Goal: Information Seeking & Learning: Learn about a topic

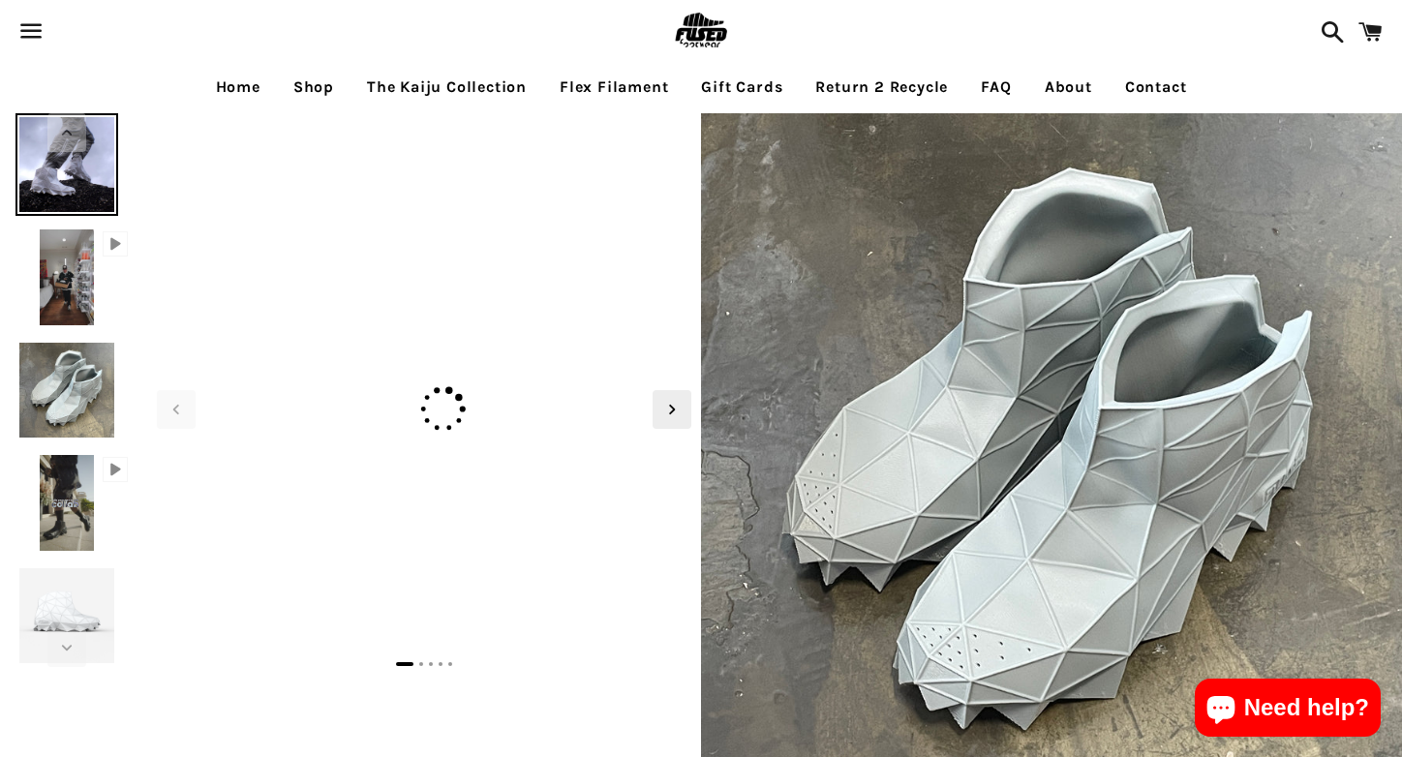
select select "**********"
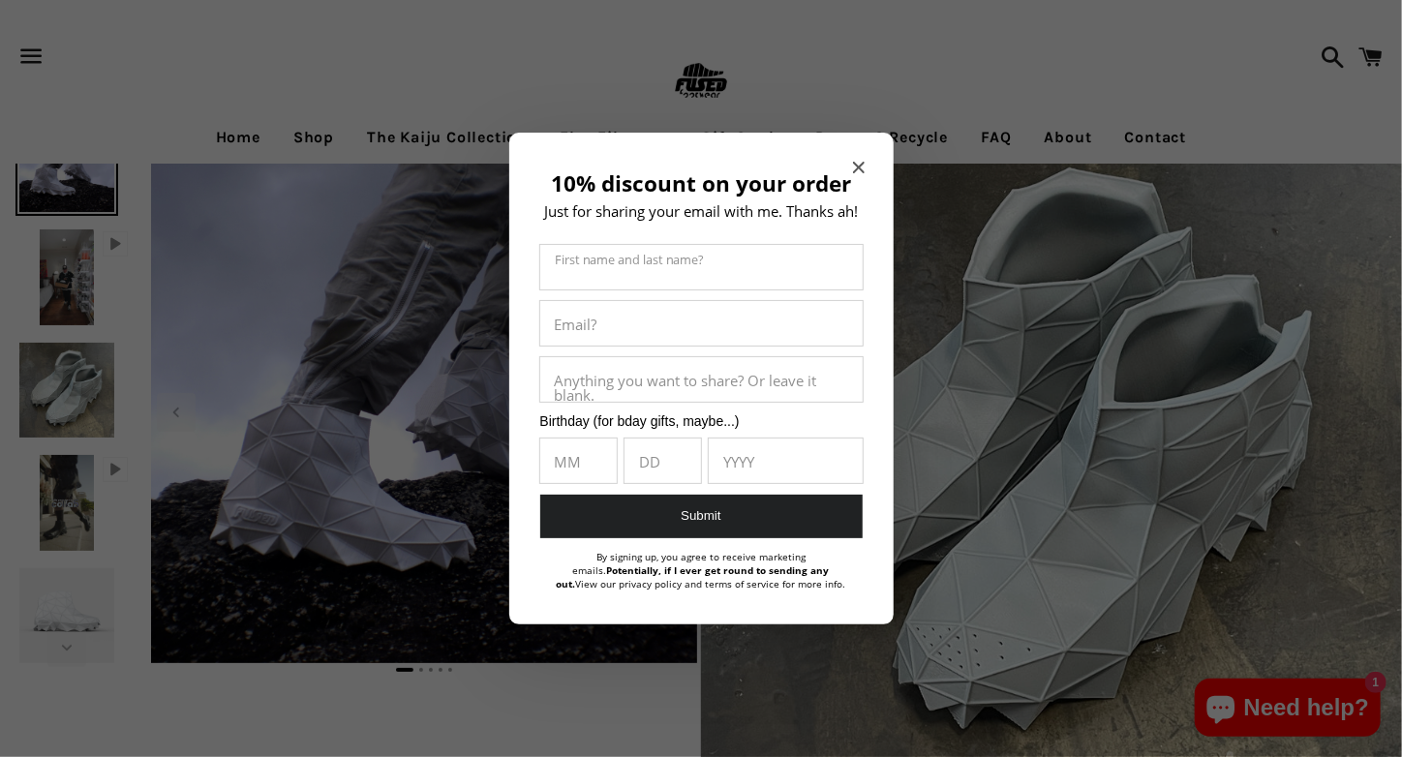
click at [864, 167] on icon "Close modal" at bounding box center [859, 168] width 12 height 12
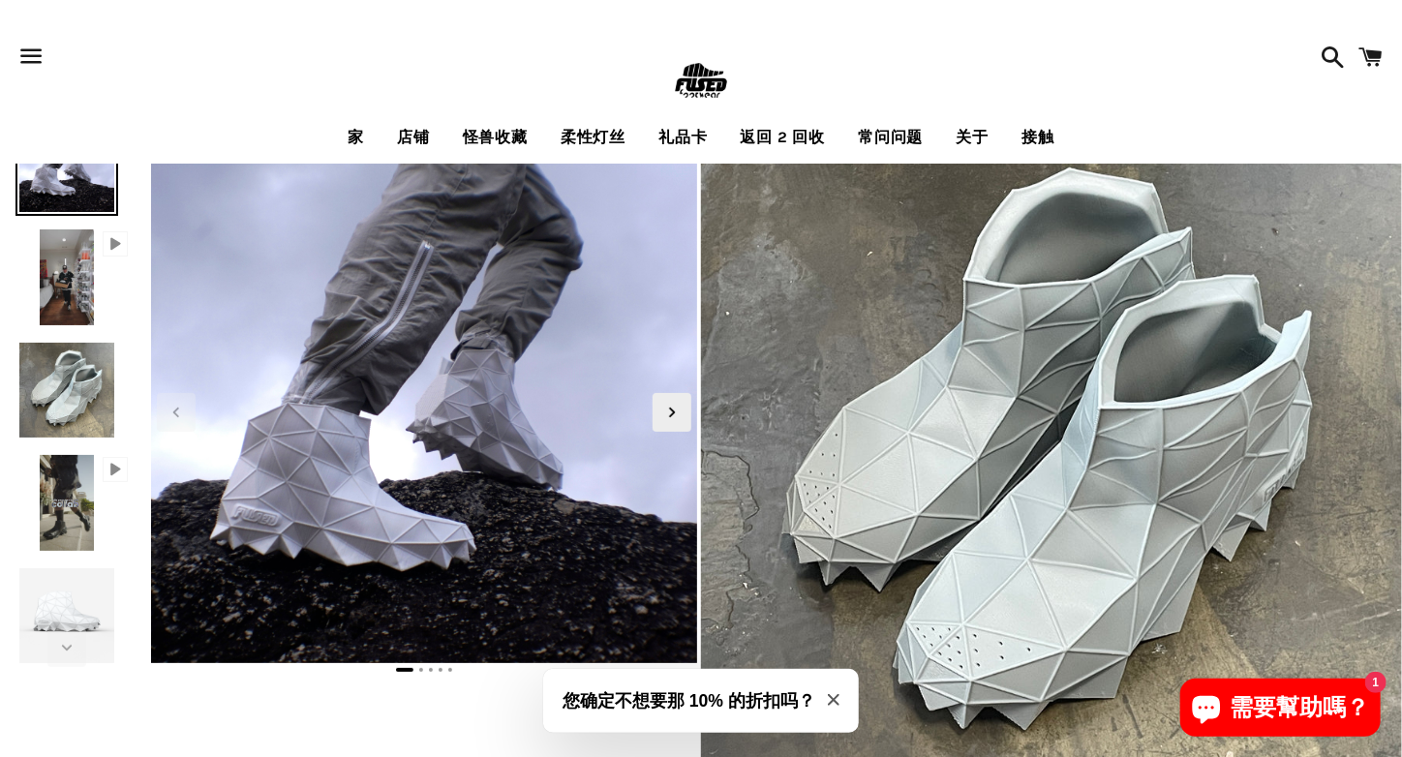
click at [598, 136] on font "柔性灯丝" at bounding box center [593, 137] width 65 height 18
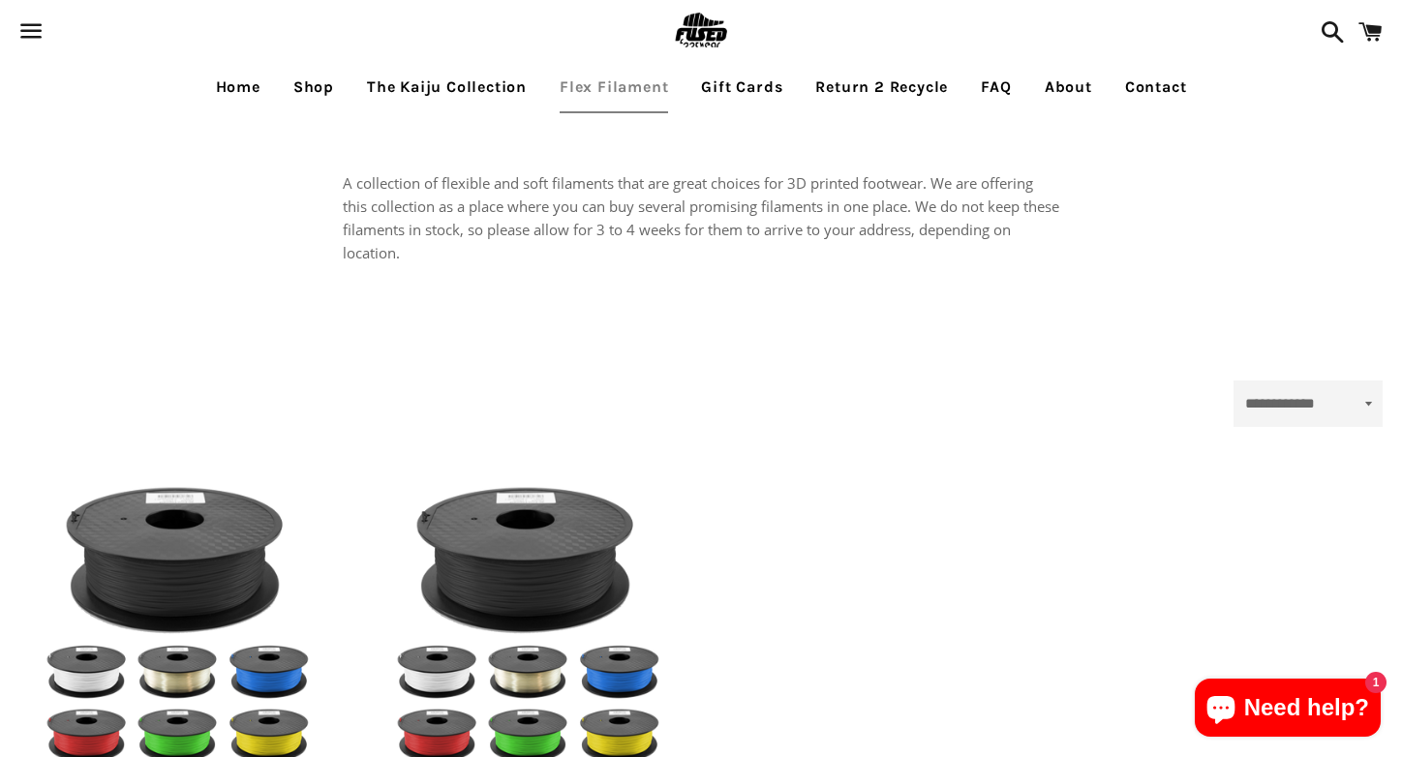
select select "**********"
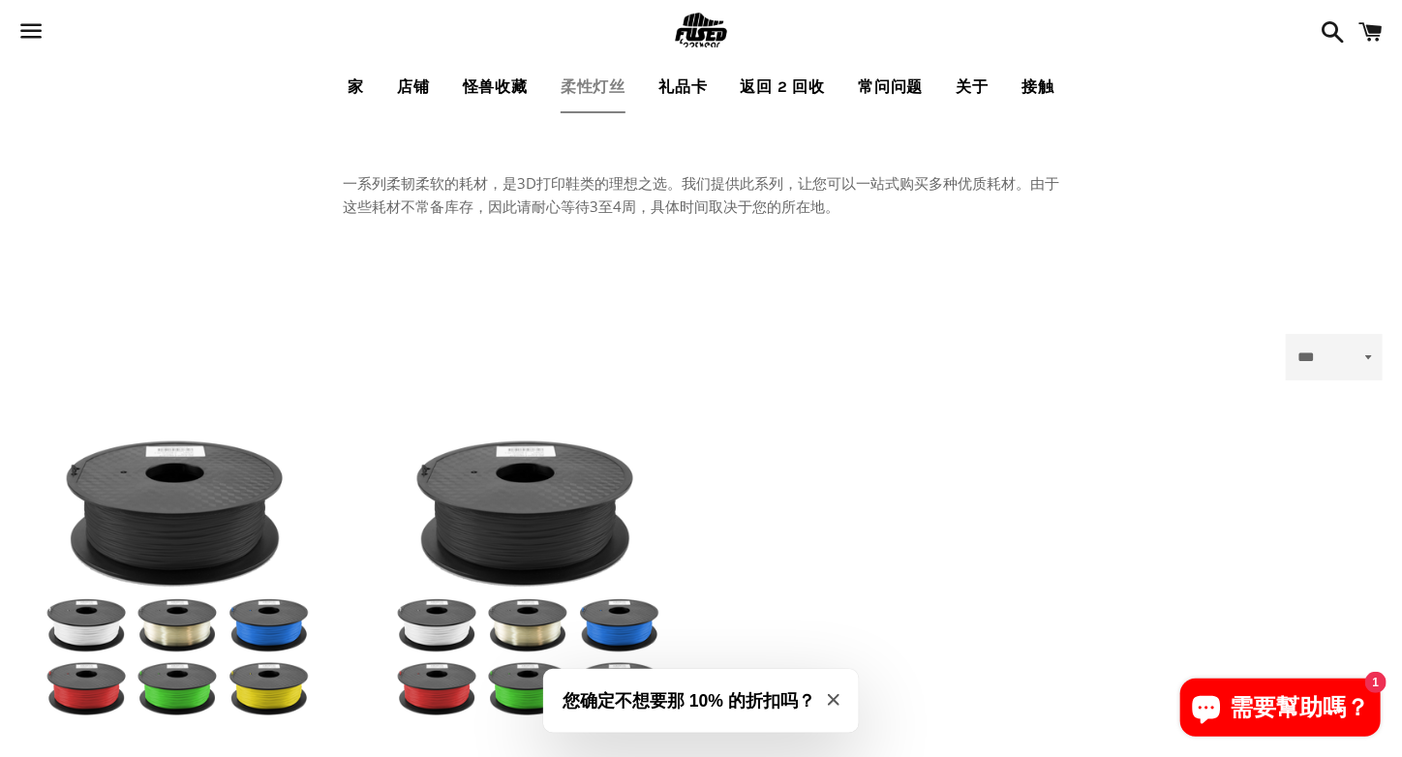
click at [410, 82] on font "店铺" at bounding box center [413, 86] width 33 height 18
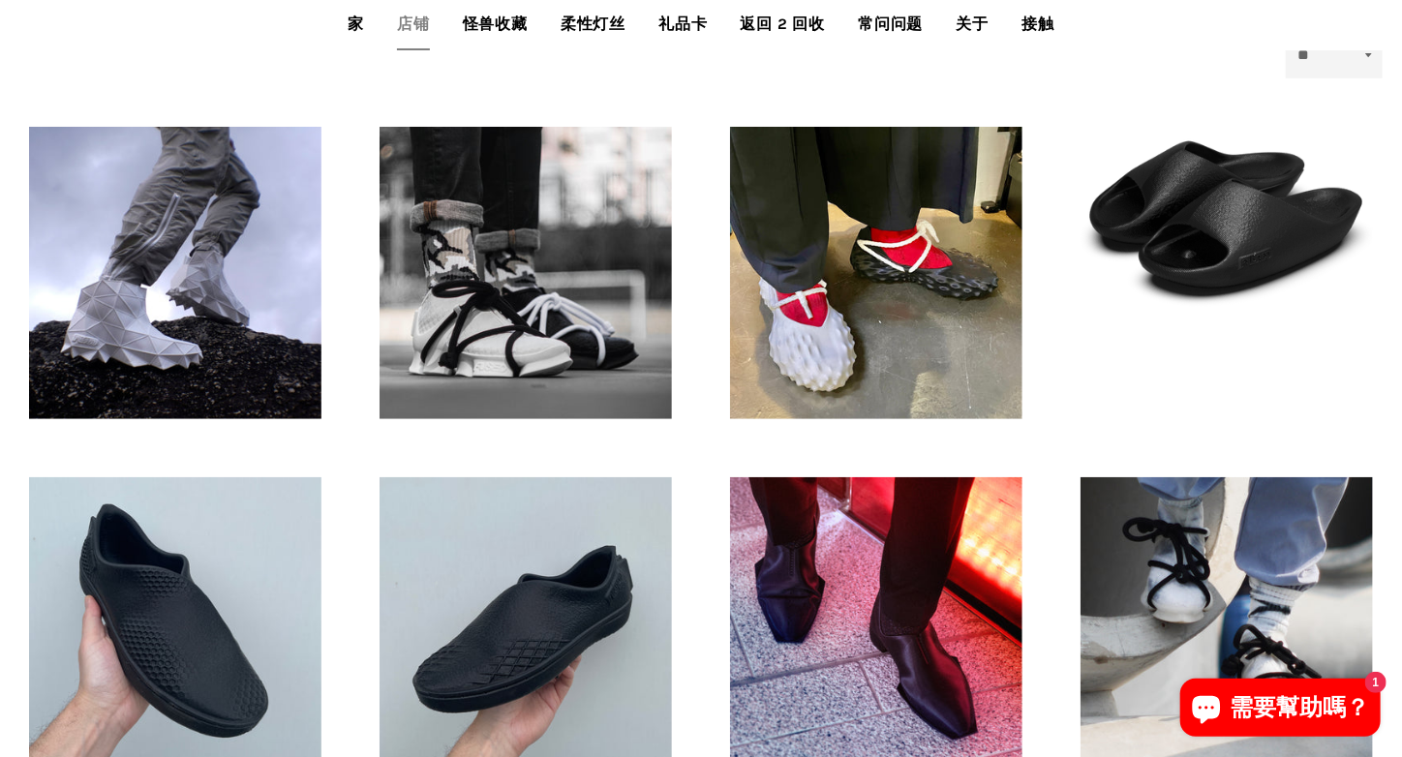
scroll to position [775, 0]
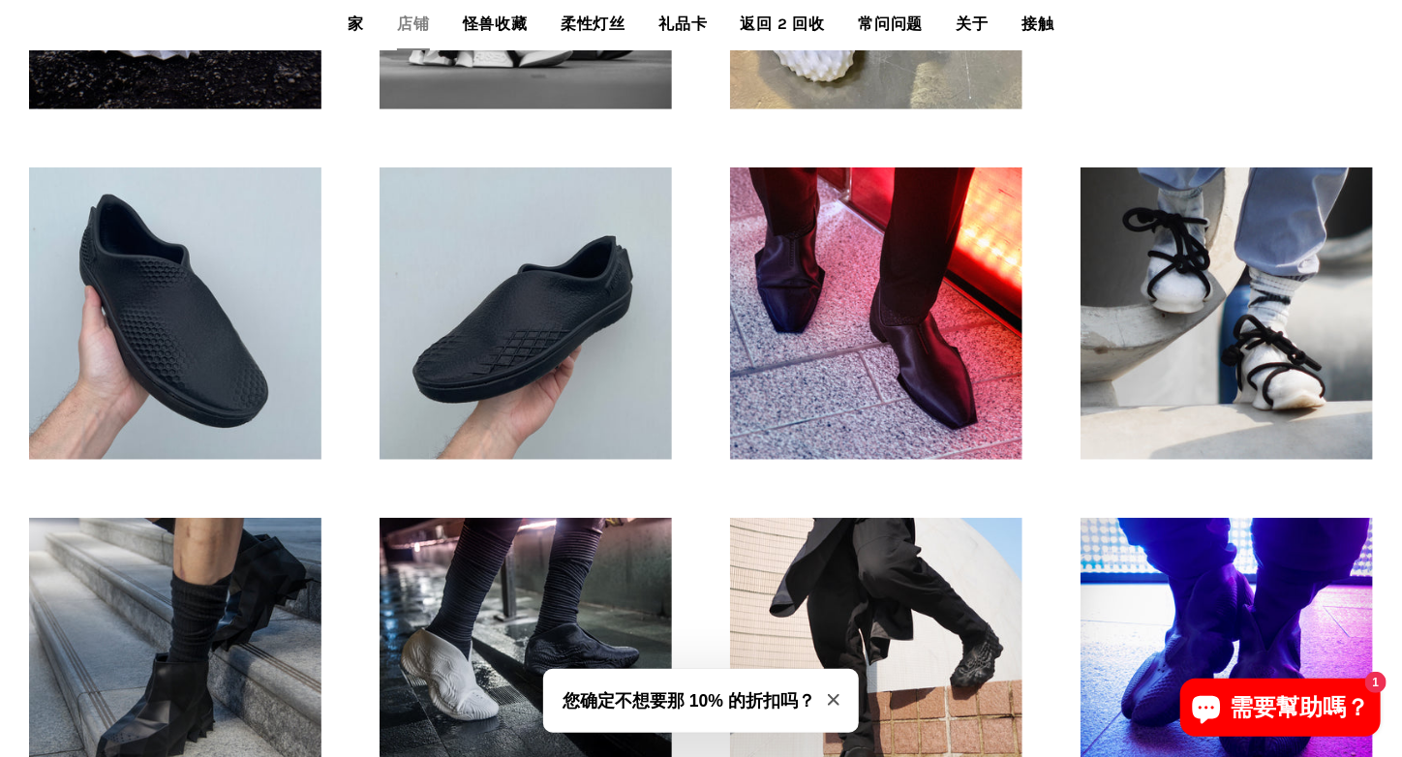
click at [705, 494] on div "FUSED Oki——3D打印鞋 正常价格 195美元" at bounding box center [876, 664] width 351 height 351
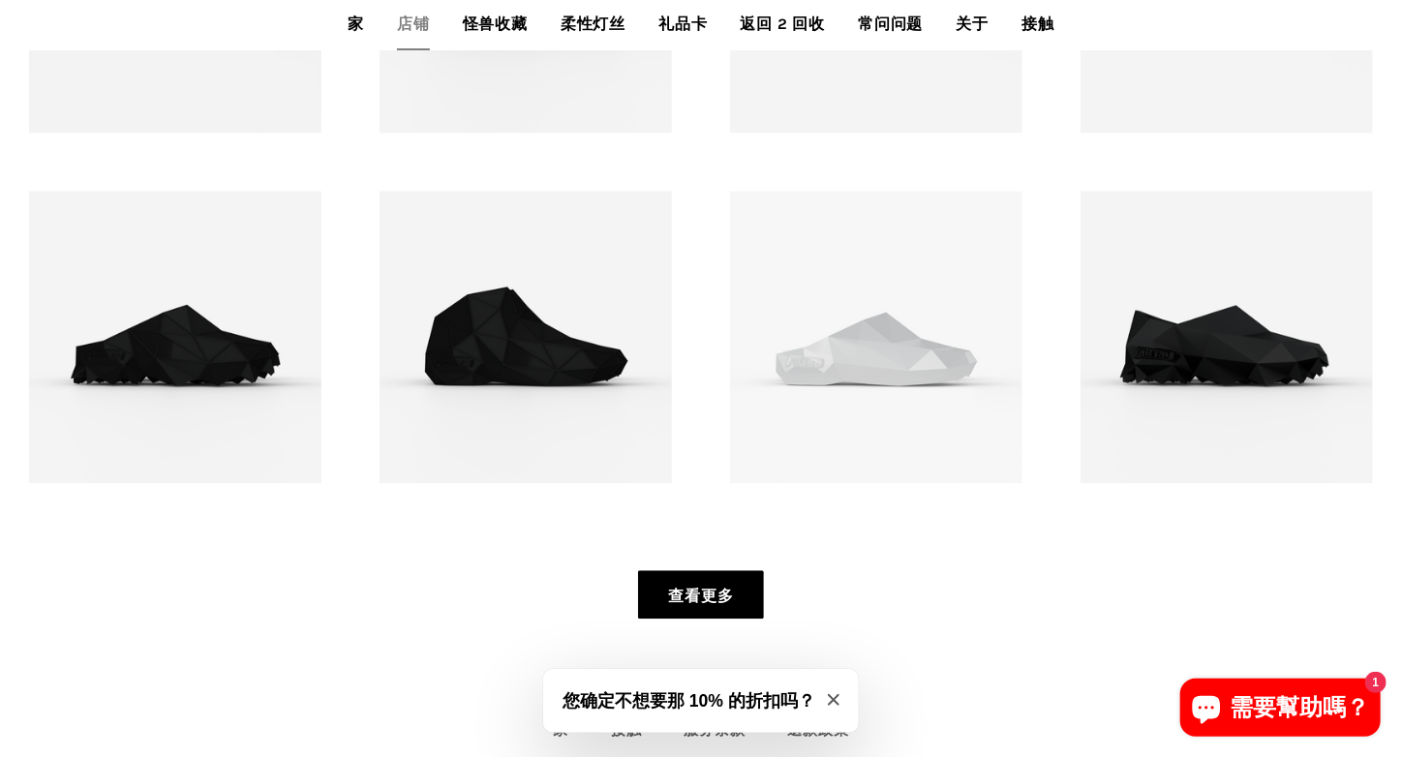
scroll to position [2287, 0]
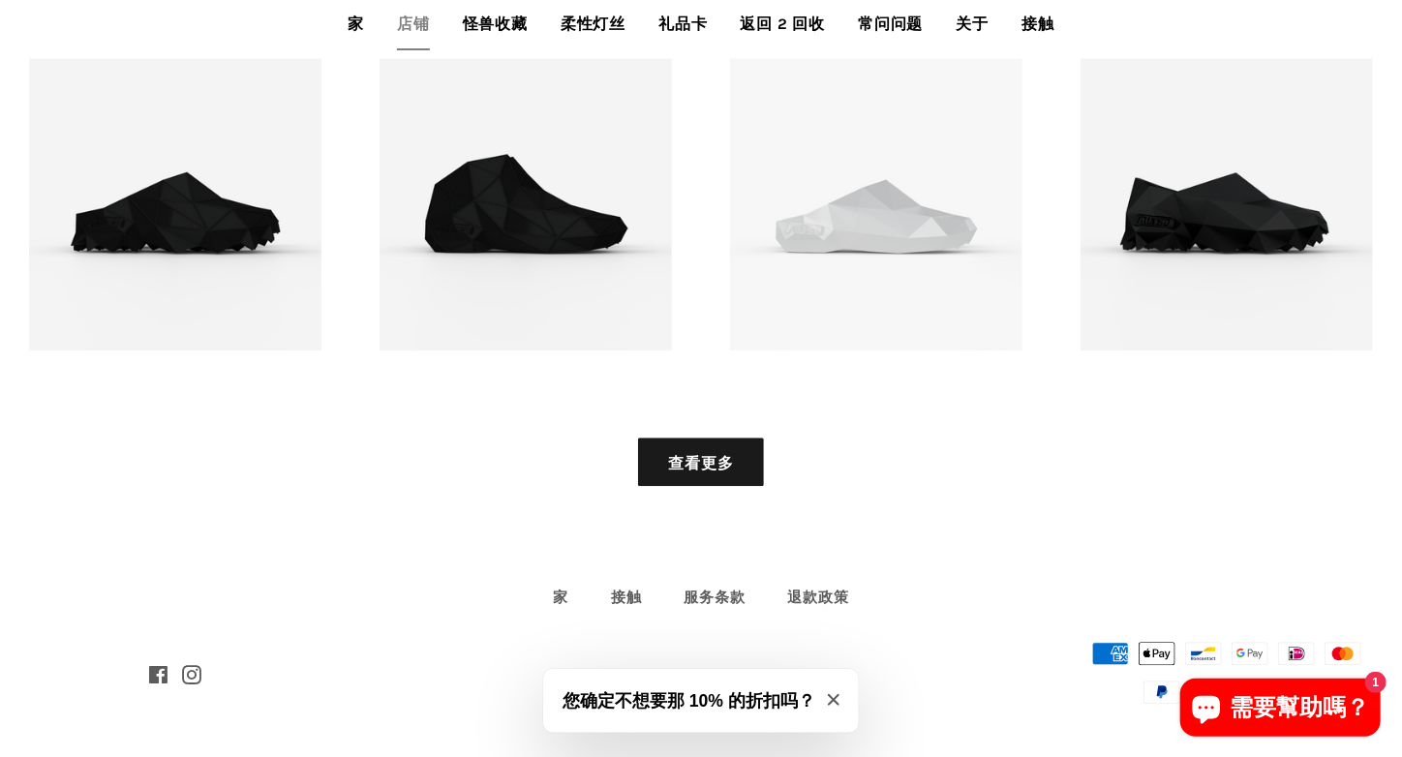
click at [833, 694] on icon "关闭模式" at bounding box center [834, 700] width 12 height 12
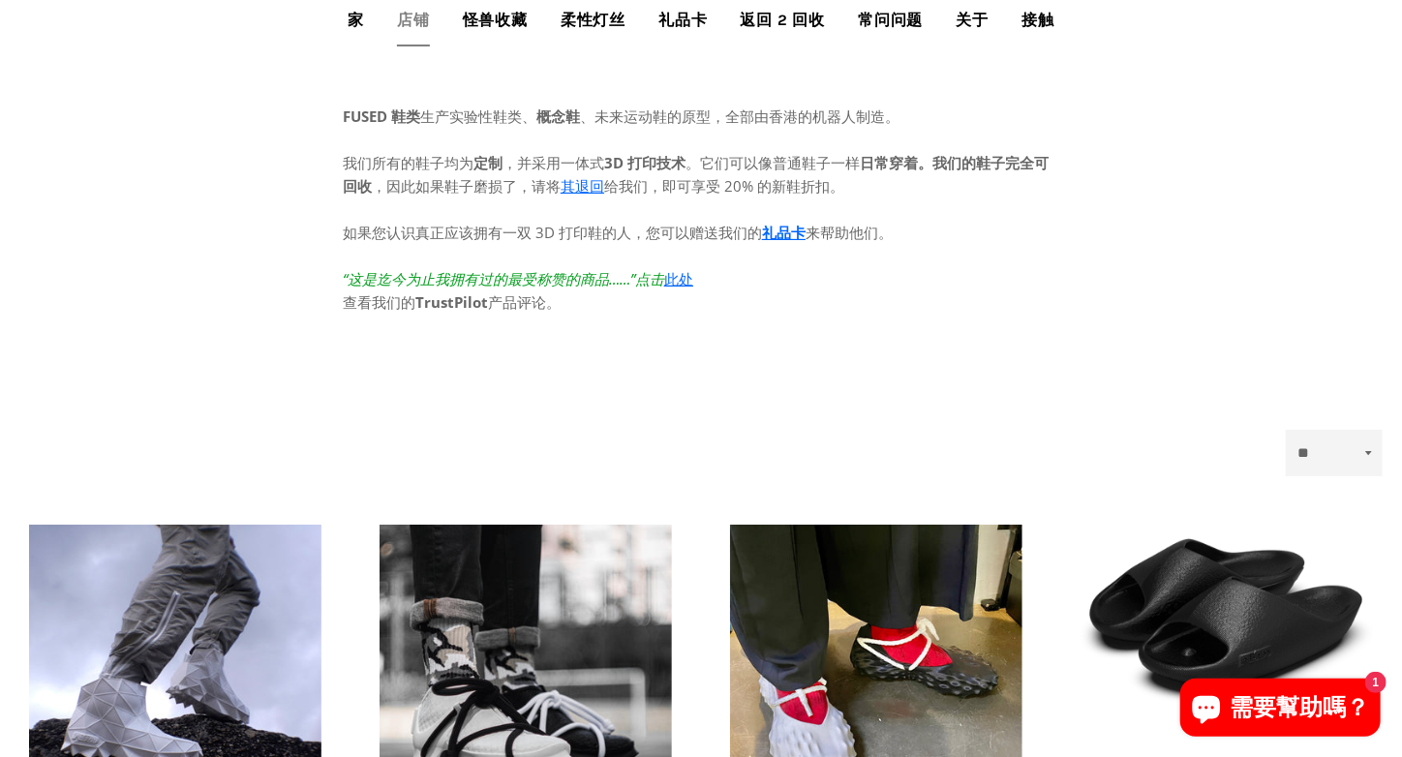
scroll to position [0, 0]
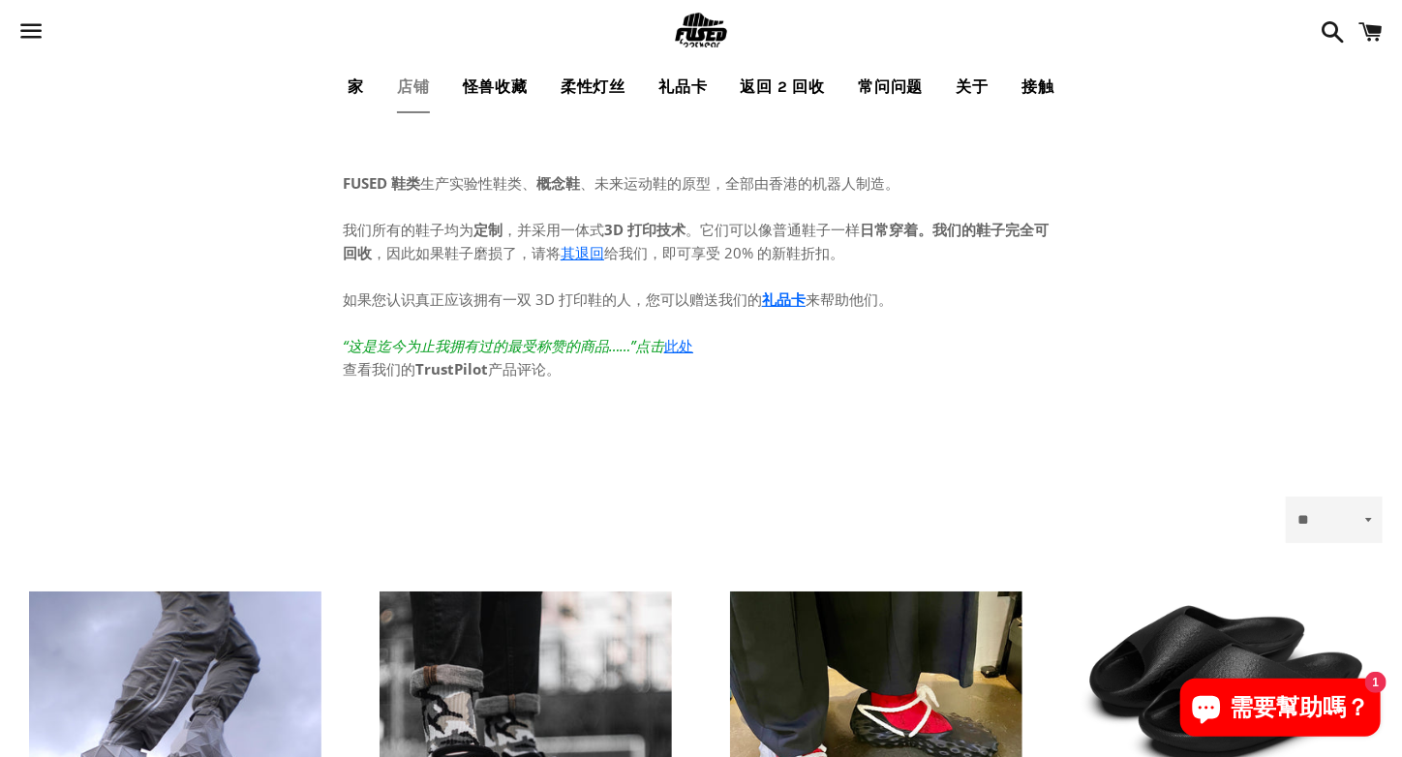
click at [990, 17] on link at bounding box center [701, 31] width 922 height 63
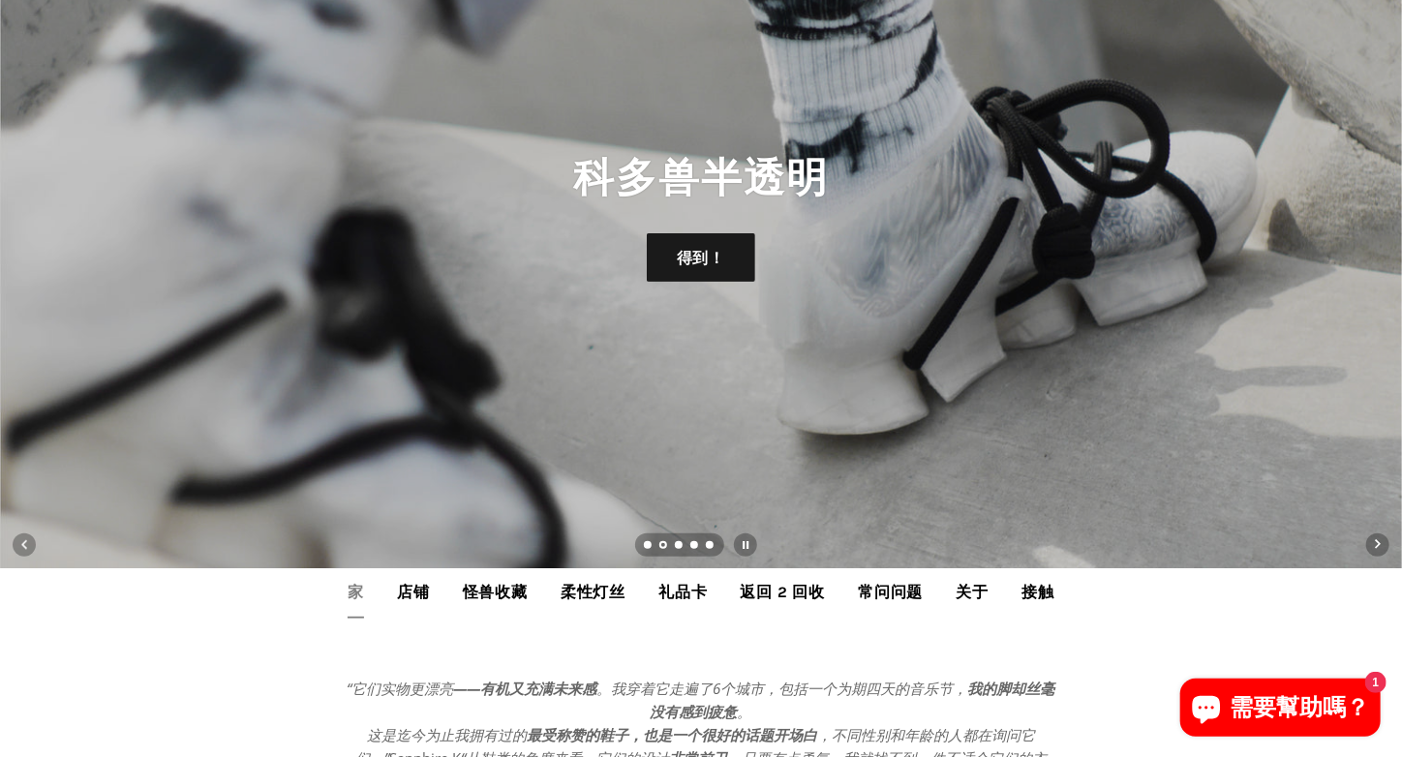
scroll to position [483, 0]
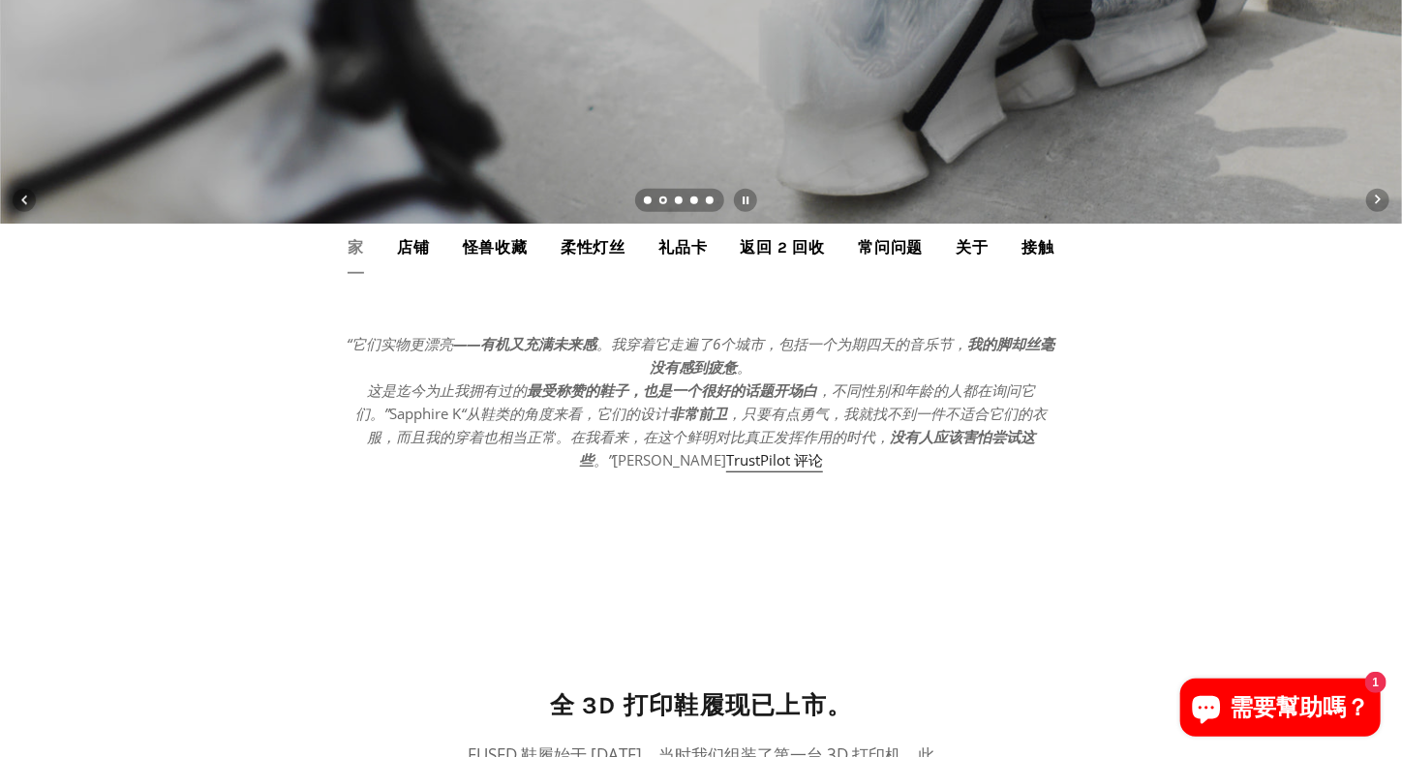
click at [423, 253] on font "店铺" at bounding box center [413, 247] width 33 height 18
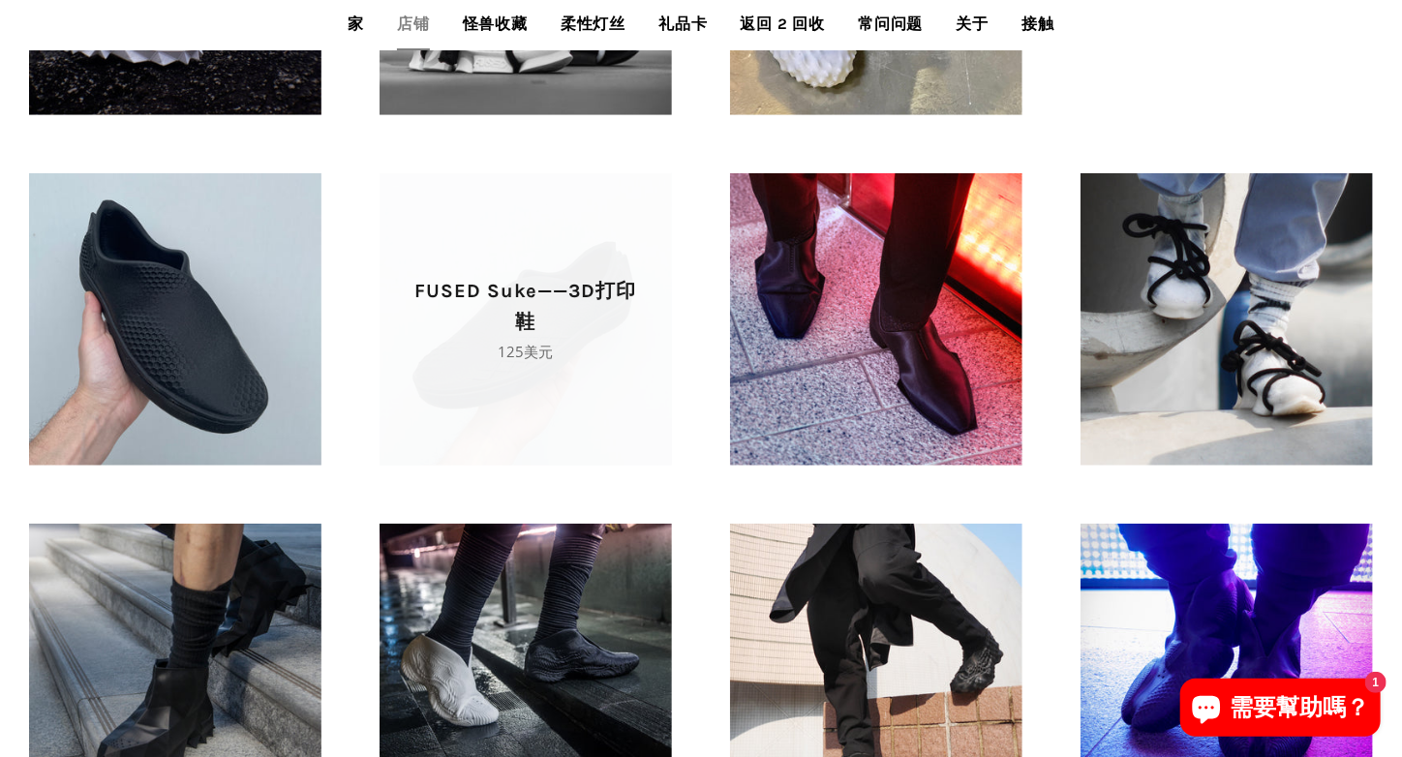
scroll to position [775, 0]
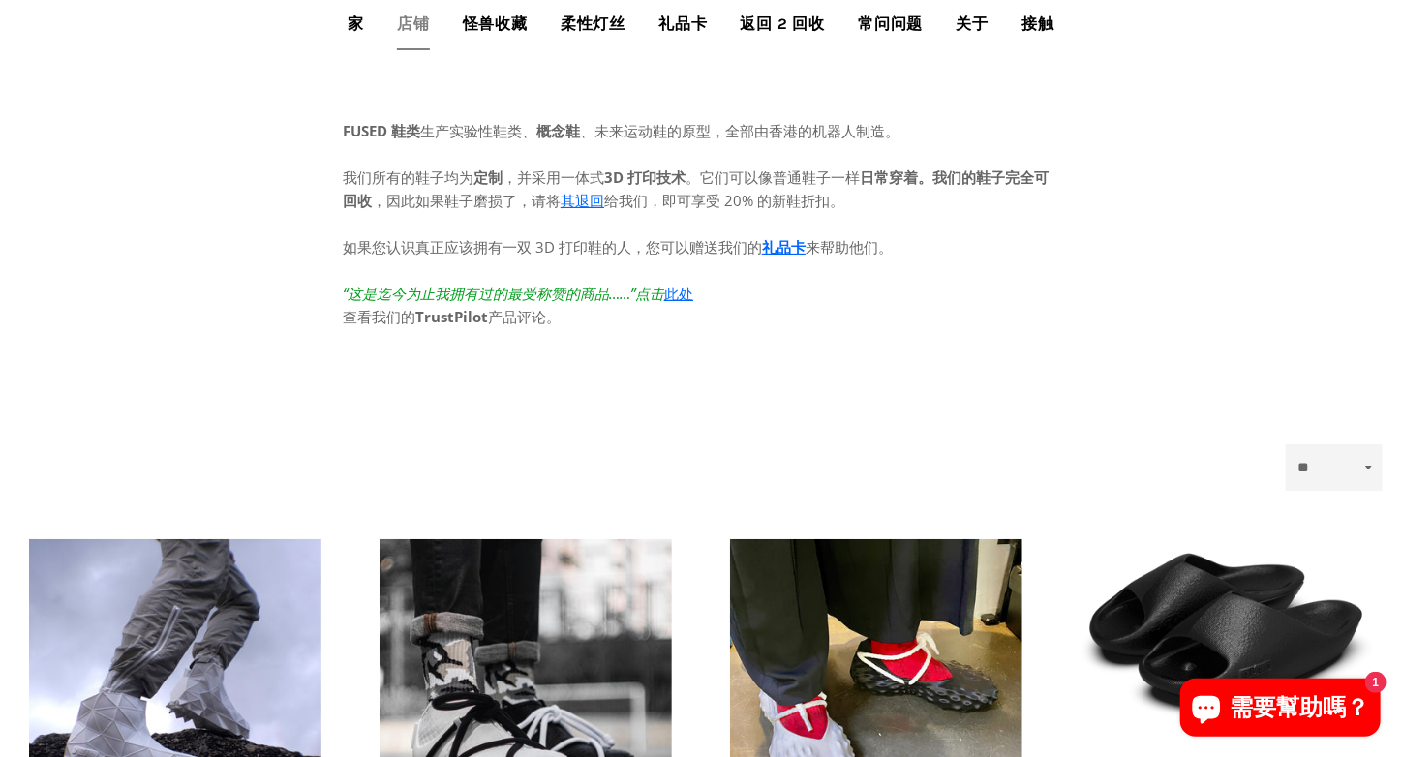
scroll to position [0, 0]
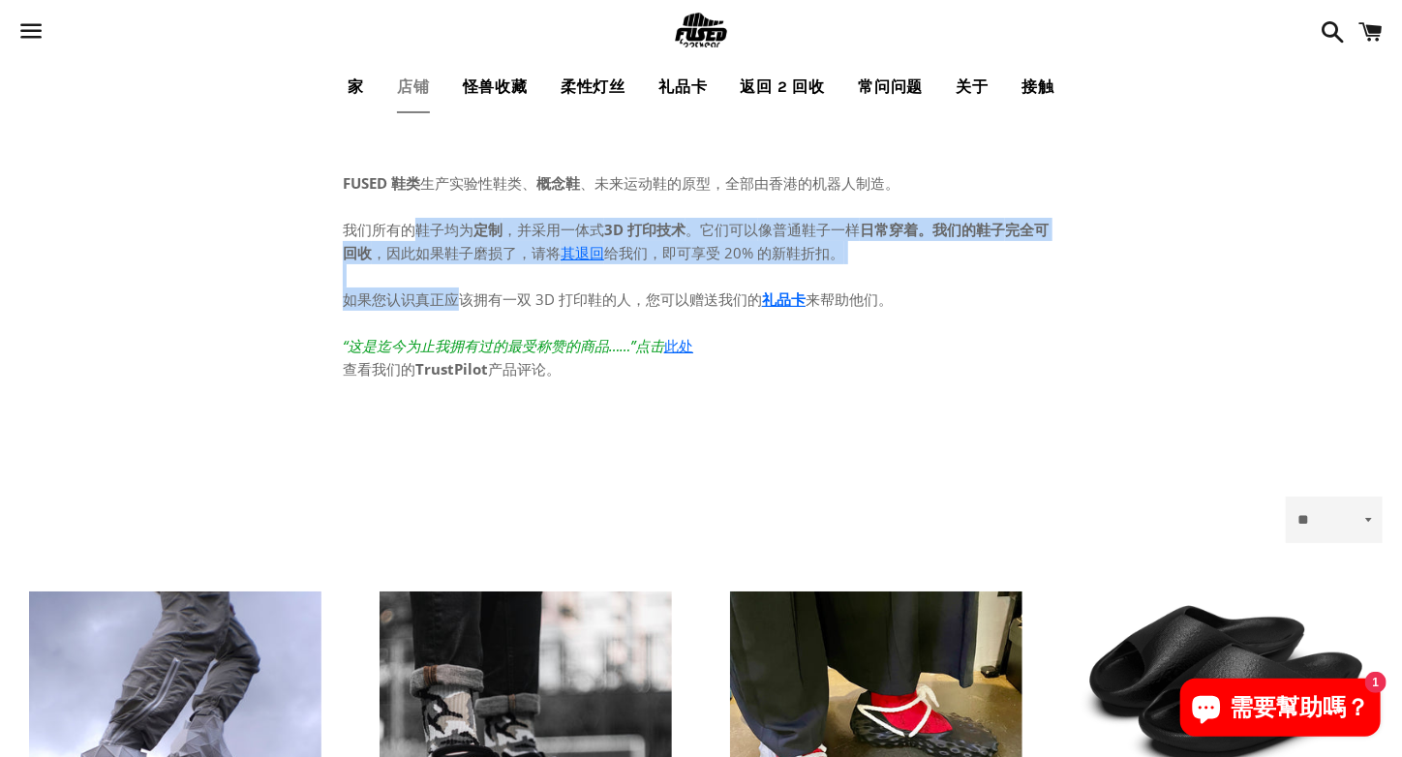
drag, startPoint x: 412, startPoint y: 229, endPoint x: 458, endPoint y: 310, distance: 93.7
click at [458, 310] on p "我们所有的鞋子均为 定制 ，并采用一体式 3D 打印技术 。它们可以 像普通鞋子一样 日常穿着。我们的鞋子 完全可回收 ，因此如果鞋子磨损了，请将 其退回 给…" at bounding box center [701, 288] width 717 height 186
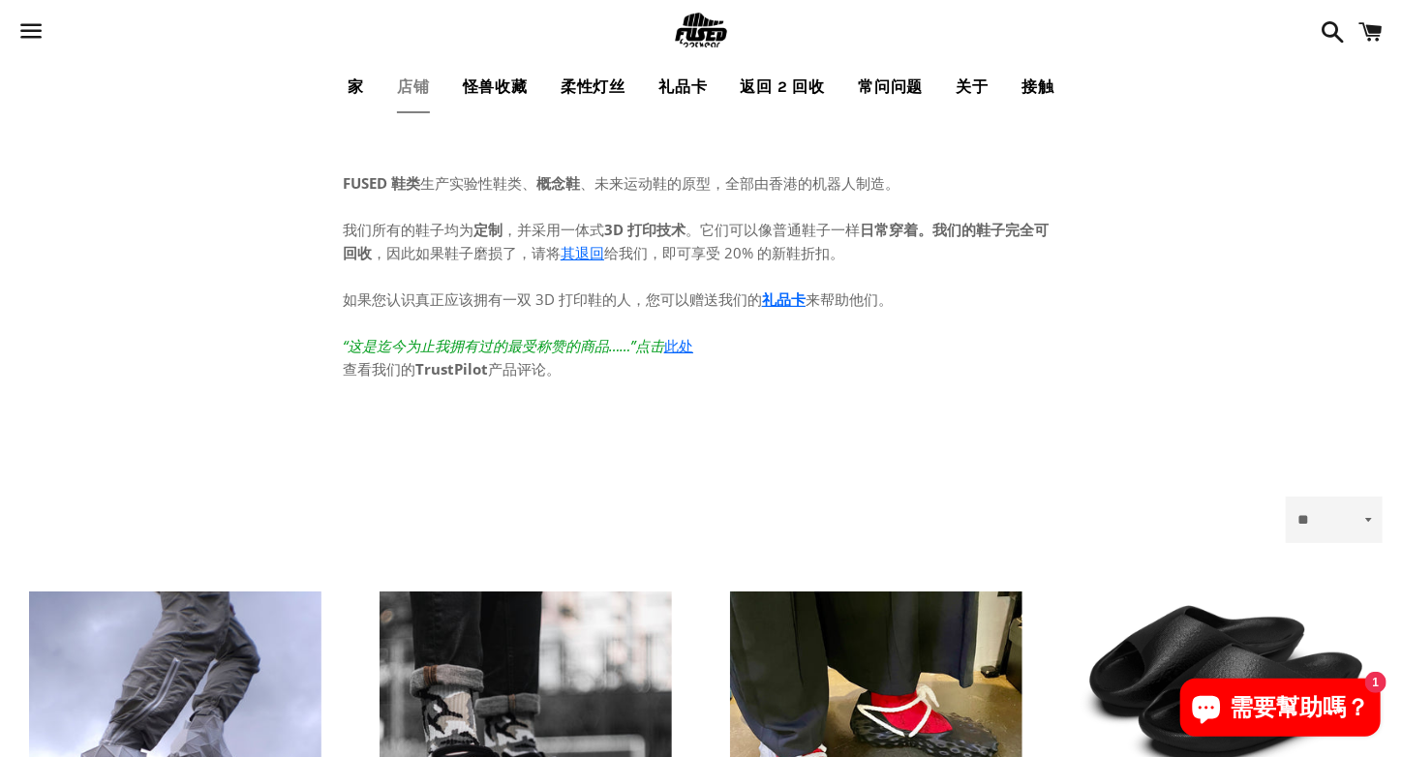
click at [496, 300] on font "如果您认识真正应该拥有一双 3D 打印鞋的人，您可以赠送我们的" at bounding box center [552, 299] width 419 height 19
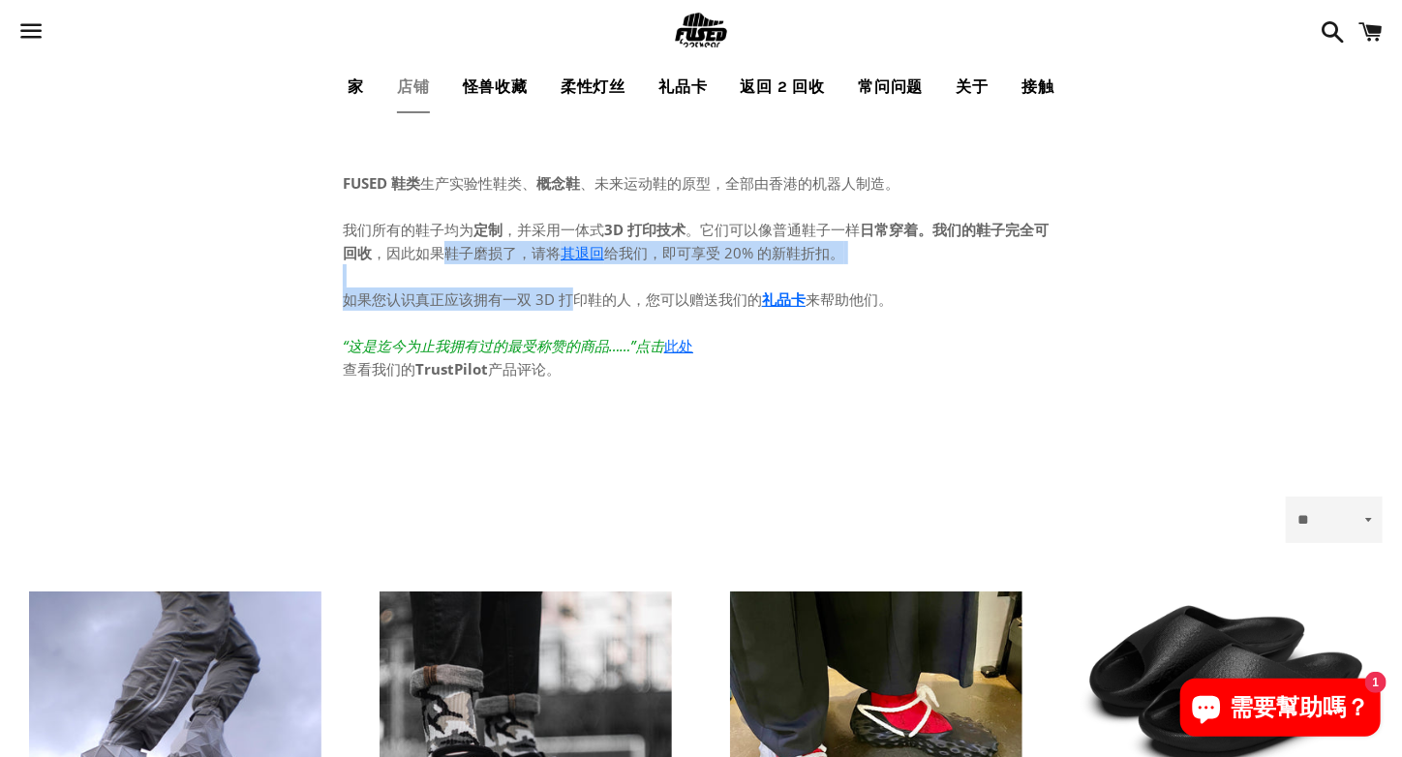
drag, startPoint x: 576, startPoint y: 309, endPoint x: 377, endPoint y: 215, distance: 220.5
click at [377, 215] on p "我们所有的鞋子均为 定制 ，并采用一体式 3D 打印技术 。它们可以 像普通鞋子一样 日常穿着。我们的鞋子 完全可回收 ，因此如果鞋子磨损了，请将 其退回 给…" at bounding box center [701, 288] width 717 height 186
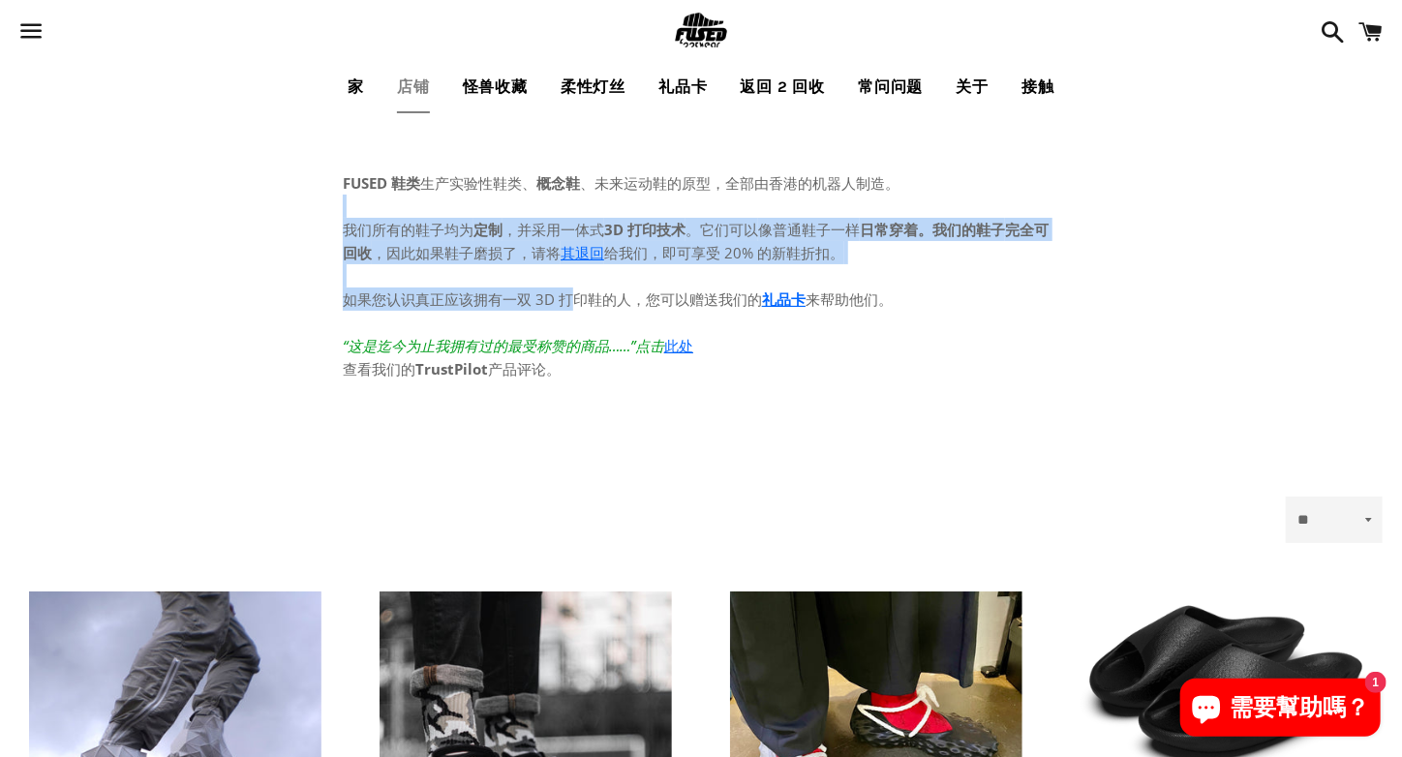
click at [375, 214] on p "我们所有的鞋子均为 定制 ，并采用一体式 3D 打印技术 。它们可以 像普通鞋子一样 日常穿着。我们的鞋子 完全可回收 ，因此如果鞋子磨损了，请将 其退回 给…" at bounding box center [701, 288] width 717 height 186
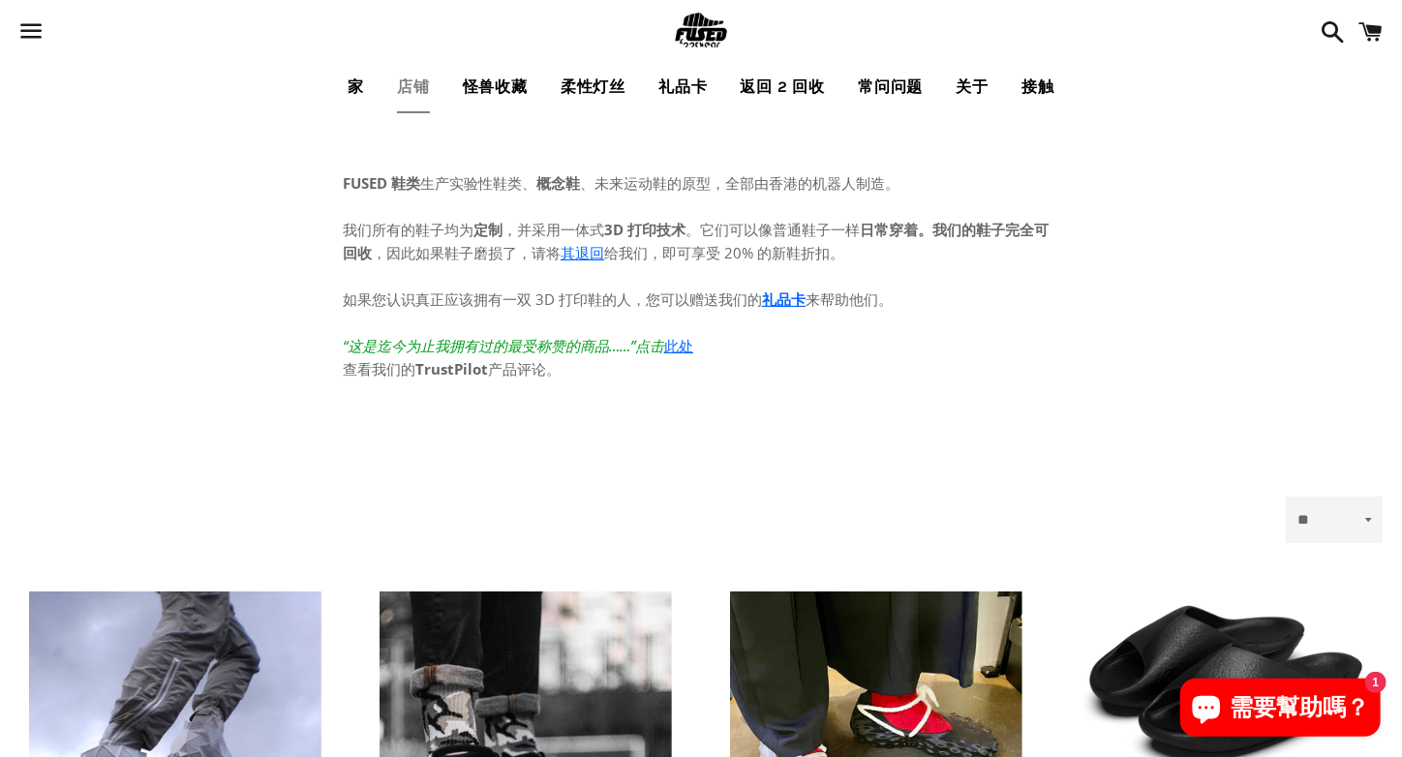
click at [393, 232] on font "我们所有的鞋子均为" at bounding box center [408, 229] width 131 height 19
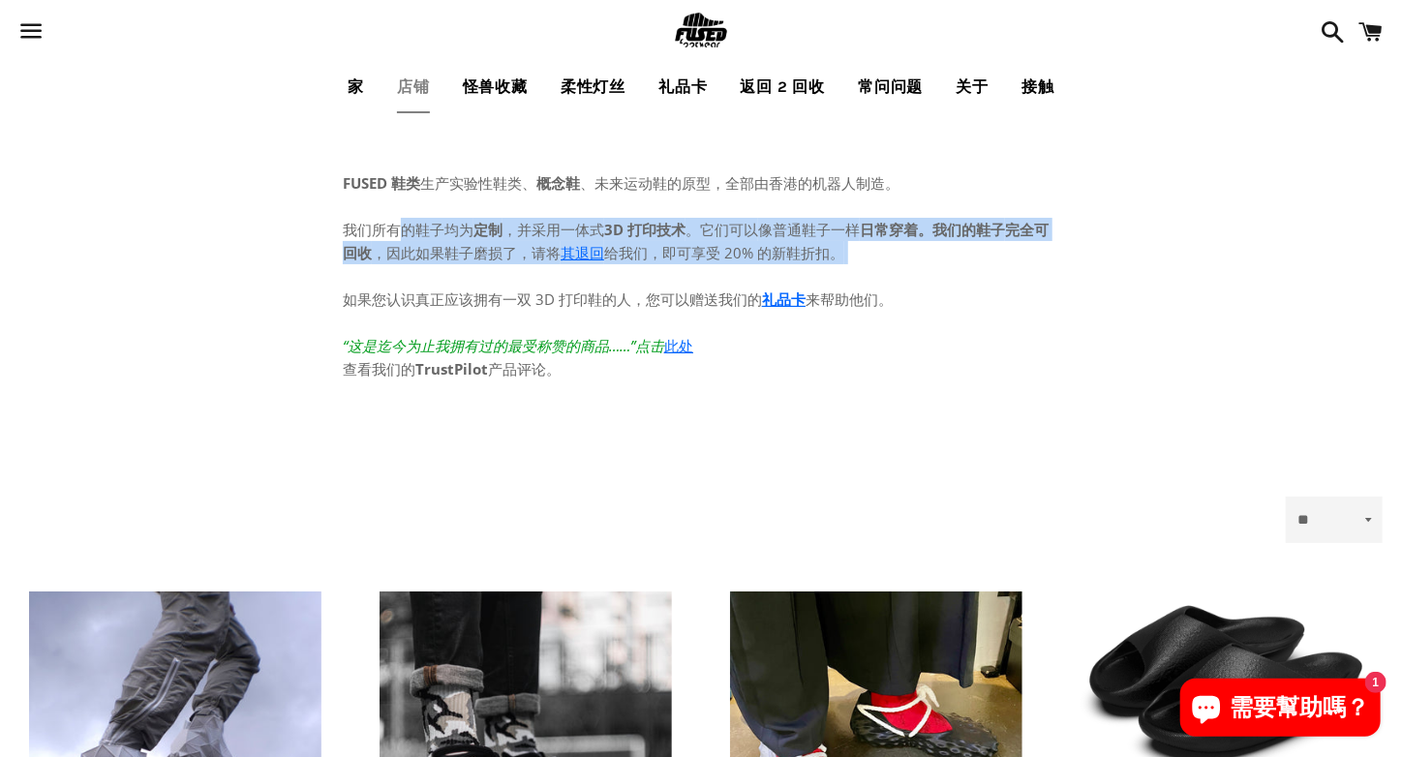
drag, startPoint x: 414, startPoint y: 231, endPoint x: 535, endPoint y: 281, distance: 130.8
click at [534, 281] on p "我们所有的鞋子均为 定制 ，并采用一体式 3D 打印技术 。它们可以 像普通鞋子一样 日常穿着。我们的鞋子 完全可回收 ，因此如果鞋子磨损了，请将 其退回 给…" at bounding box center [701, 288] width 717 height 186
click at [535, 281] on p "我们所有的鞋子均为 定制 ，并采用一体式 3D 打印技术 。它们可以 像普通鞋子一样 日常穿着。我们的鞋子 完全可回收 ，因此如果鞋子磨损了，请将 其退回 给…" at bounding box center [701, 288] width 717 height 186
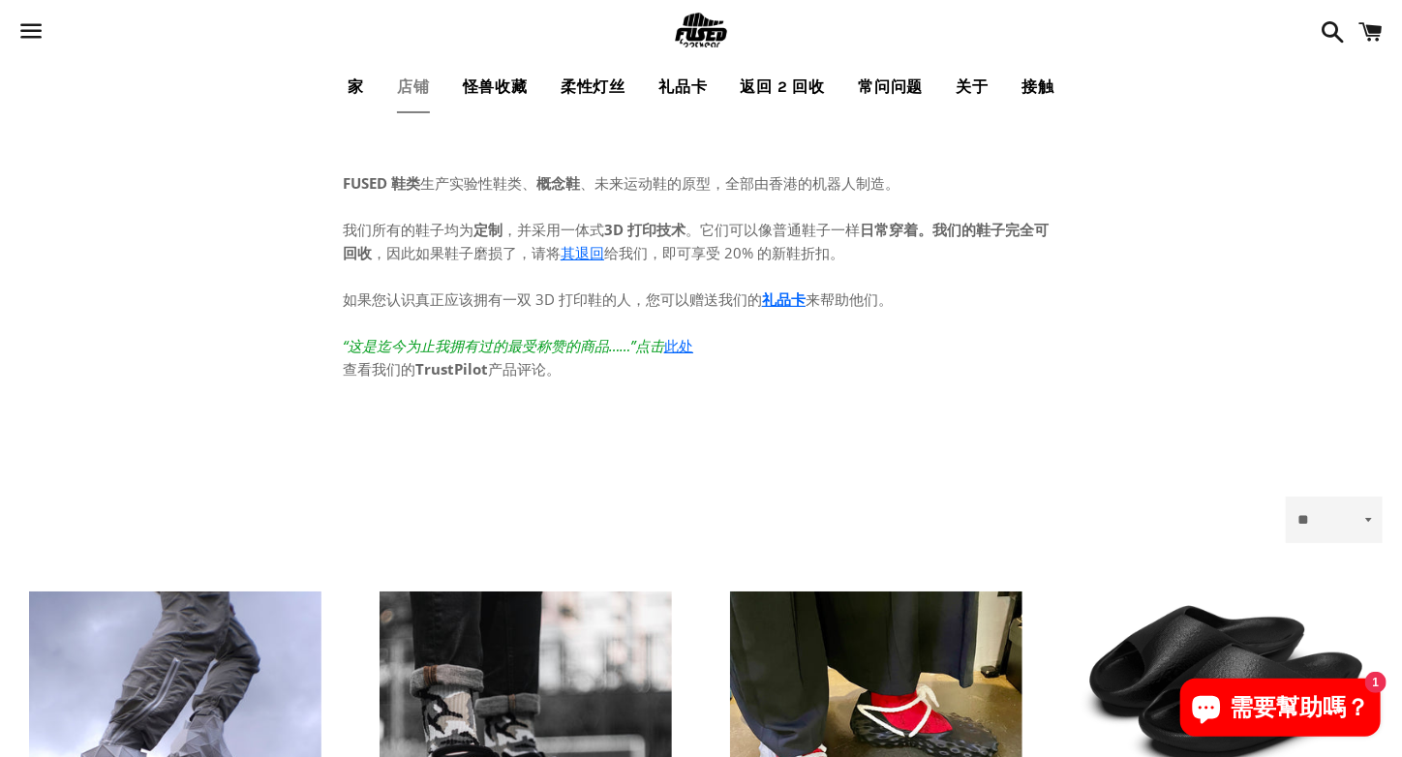
click at [586, 296] on font "如果您认识真正应该拥有一双 3D 打印鞋的人，您可以赠送我们的" at bounding box center [552, 299] width 419 height 19
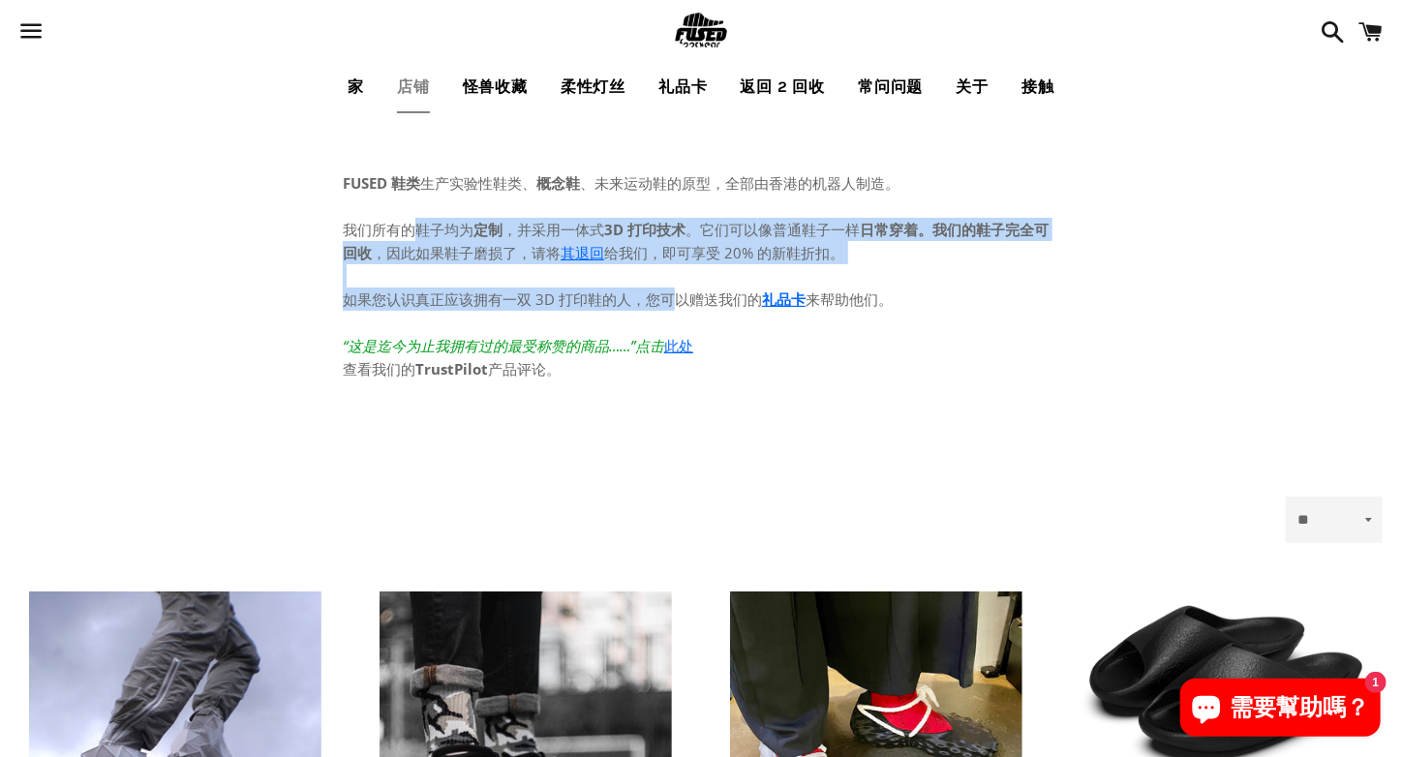
drag, startPoint x: 671, startPoint y: 302, endPoint x: 405, endPoint y: 225, distance: 277.4
click at [405, 226] on p "我们所有的鞋子均为 定制 ，并采用一体式 3D 打印技术 。它们可以 像普通鞋子一样 日常穿着。我们的鞋子 完全可回收 ，因此如果鞋子磨损了，请将 其退回 给…" at bounding box center [701, 288] width 717 height 186
click at [402, 224] on font "我们所有的鞋子均为" at bounding box center [408, 229] width 131 height 19
click at [593, 306] on font "如果您认识真正应该拥有一双 3D 打印鞋的人，您可以赠送我们的" at bounding box center [552, 299] width 419 height 19
drag, startPoint x: 697, startPoint y: 302, endPoint x: 349, endPoint y: 225, distance: 357.2
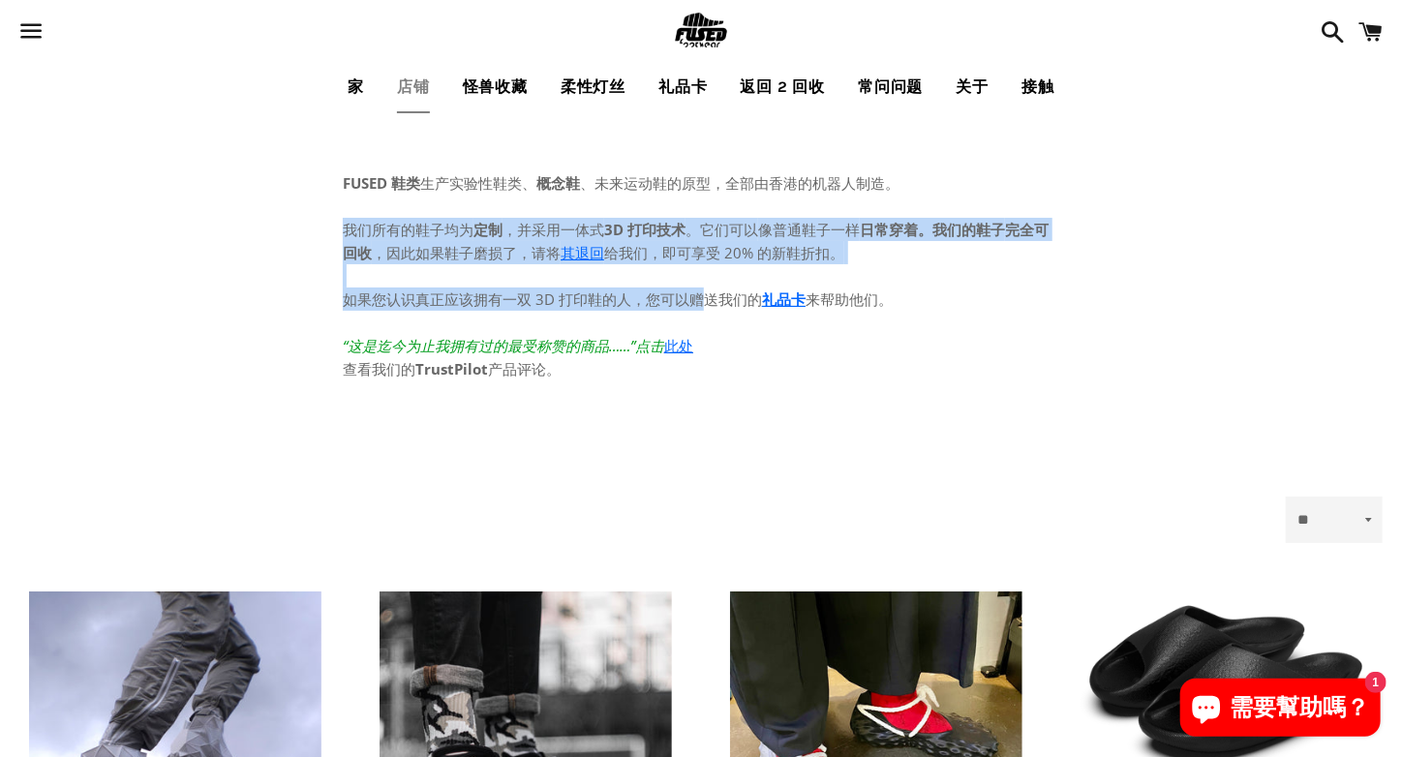
click at [349, 225] on p "我们所有的鞋子均为 定制 ，并采用一体式 3D 打印技术 。它们可以 像普通鞋子一样 日常穿着。我们的鞋子 完全可回收 ，因此如果鞋子磨损了，请将 其退回 给…" at bounding box center [701, 288] width 717 height 186
click at [349, 225] on font "我们所有的鞋子均为" at bounding box center [408, 229] width 131 height 19
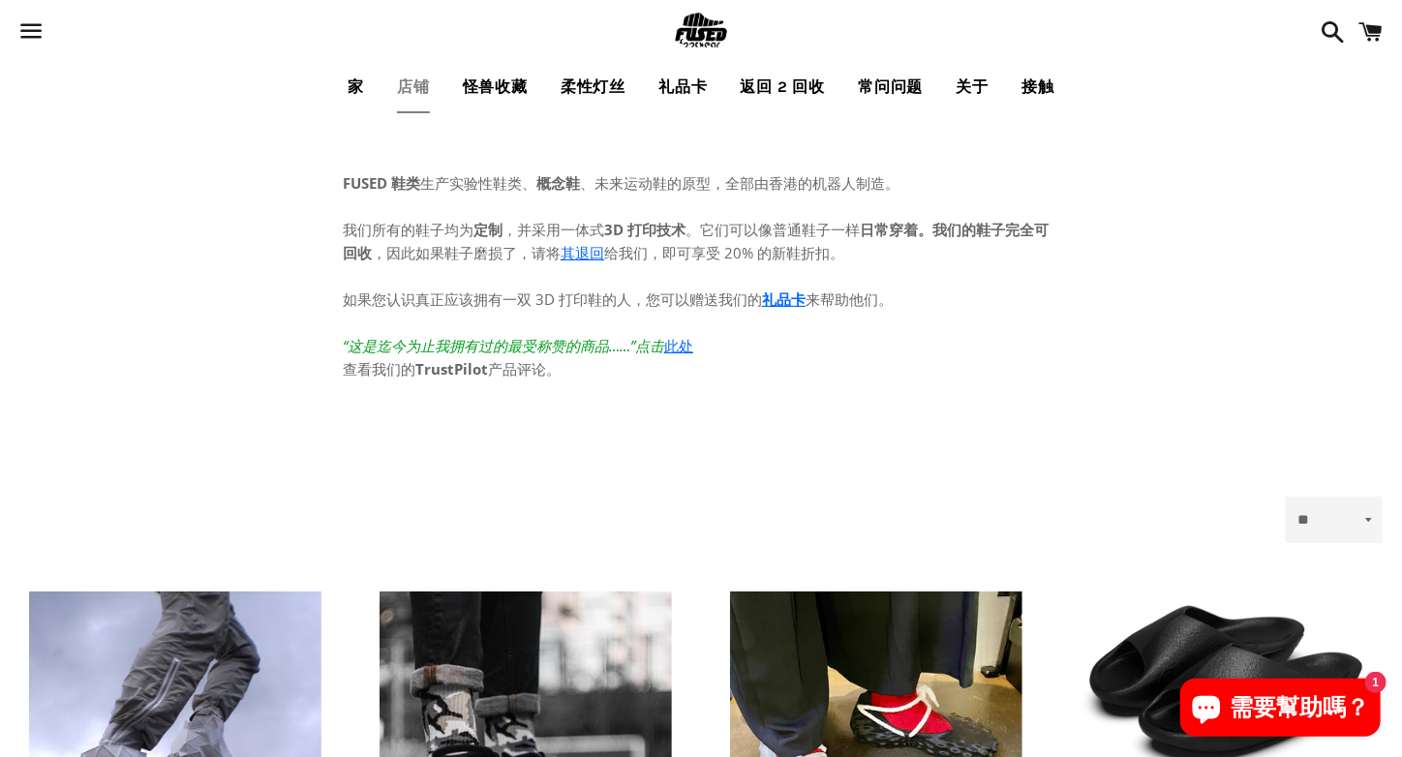
click at [409, 227] on font "我们所有的鞋子均为" at bounding box center [408, 229] width 131 height 19
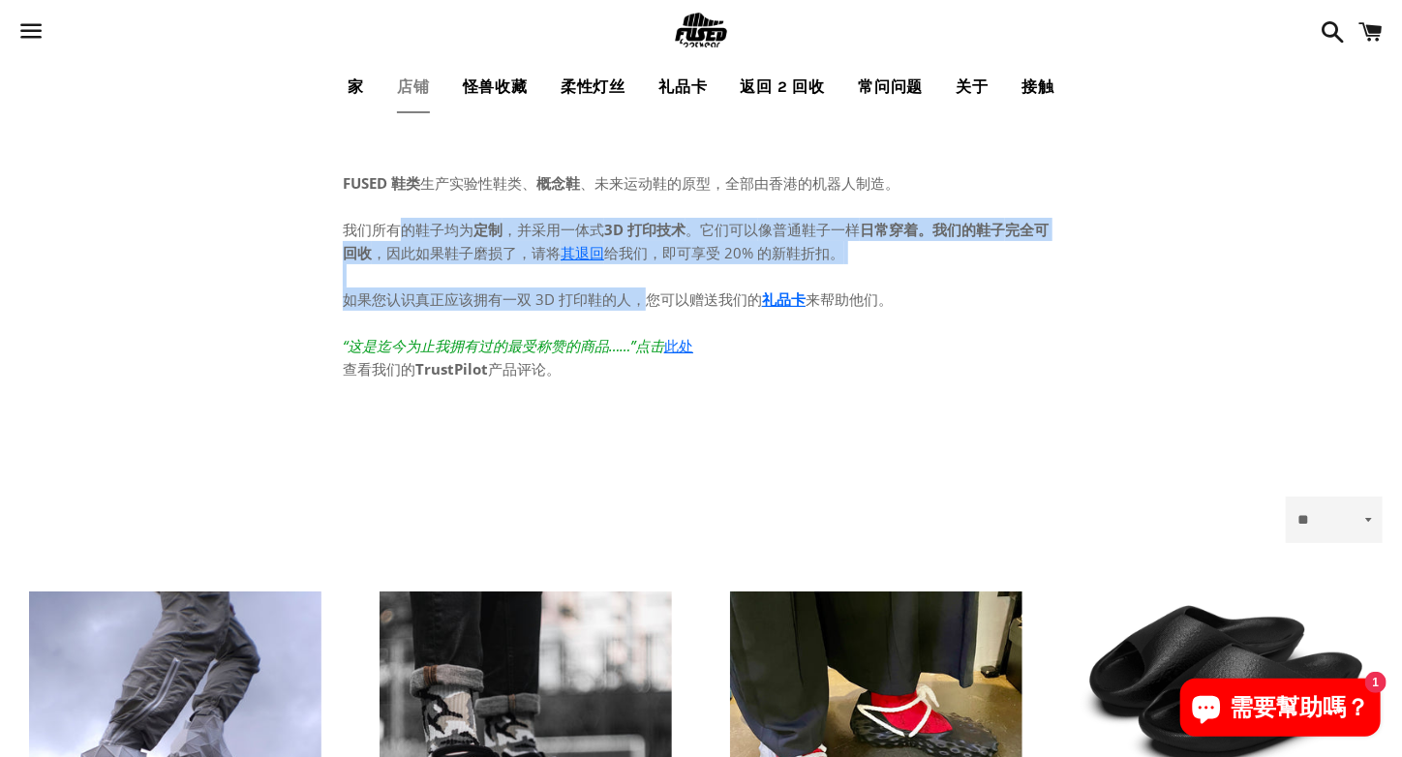
drag, startPoint x: 401, startPoint y: 231, endPoint x: 650, endPoint y: 292, distance: 256.3
click at [650, 291] on p "我们所有的鞋子均为 定制 ，并采用一体式 3D 打印技术 。它们可以 像普通鞋子一样 日常穿着。我们的鞋子 完全可回收 ，因此如果鞋子磨损了，请将 其退回 给…" at bounding box center [701, 288] width 717 height 186
click at [648, 292] on font "如果您认识真正应该拥有一双 3D 打印鞋的人，您可以赠送我们的" at bounding box center [552, 299] width 419 height 19
click at [562, 295] on font "如果您认识真正应该拥有一双 3D 打印鞋的人，您可以赠送我们的" at bounding box center [552, 299] width 419 height 19
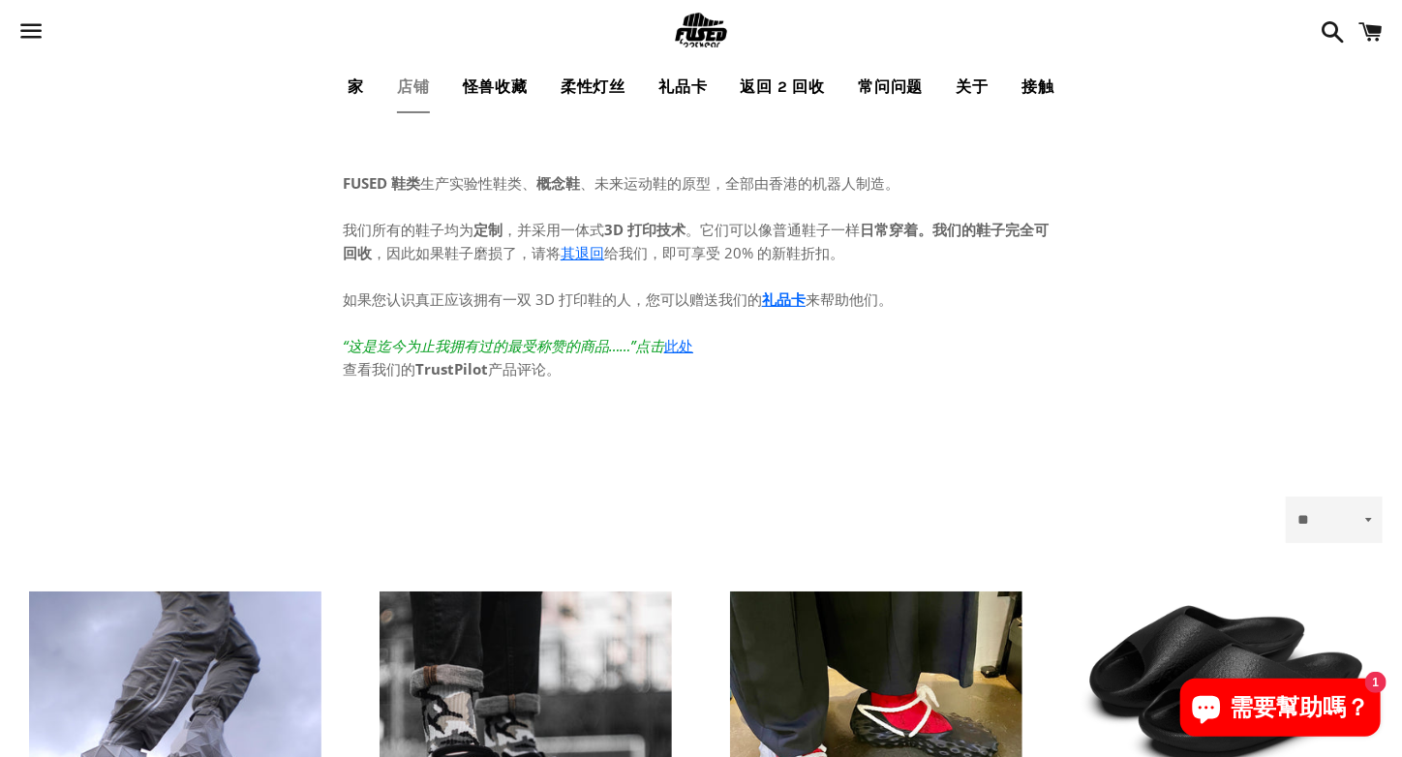
click at [452, 262] on p "我们所有的鞋子均为 定制 ，并采用一体式 3D 打印技术 。它们可以 像普通鞋子一样 日常穿着。我们的鞋子 完全可回收 ，因此如果鞋子磨损了，请将 其退回 给…" at bounding box center [701, 288] width 717 height 186
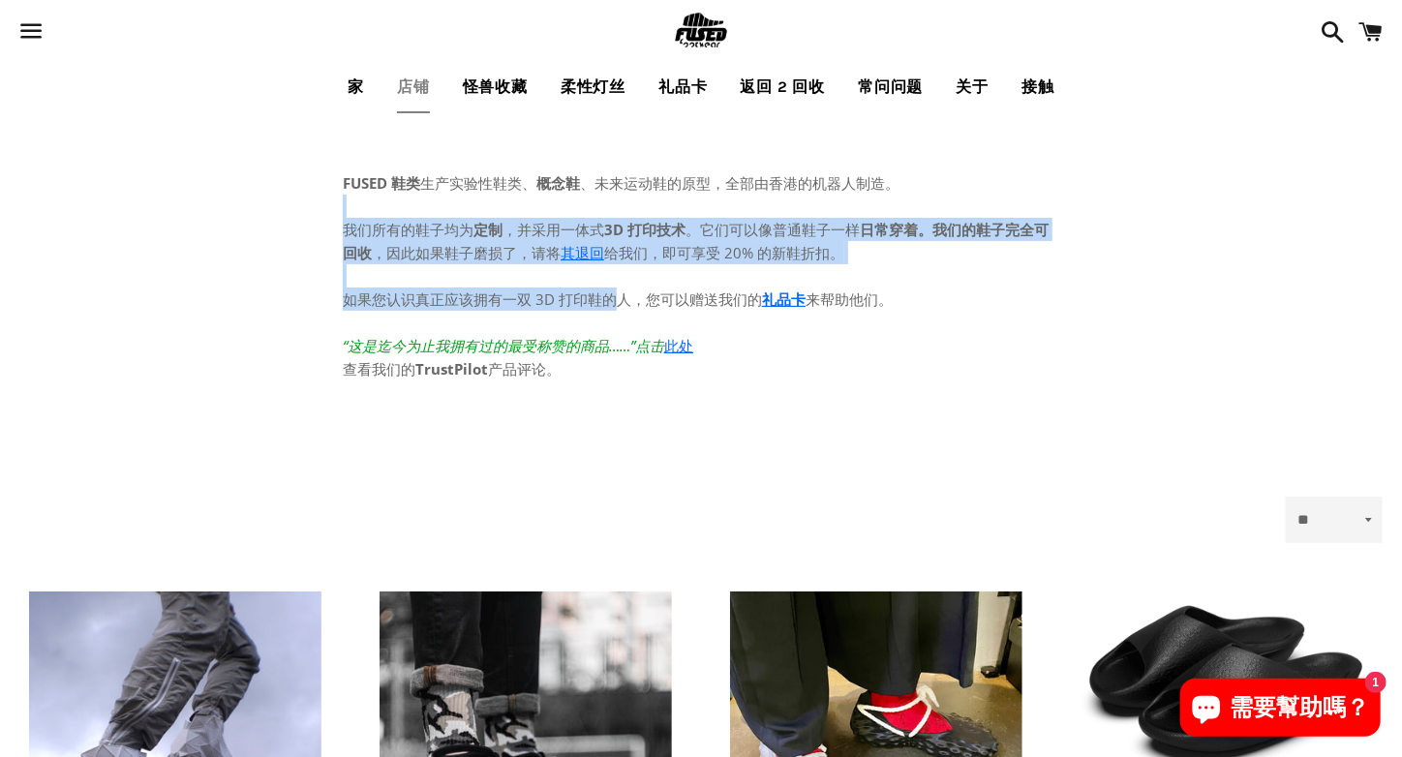
drag, startPoint x: 410, startPoint y: 216, endPoint x: 620, endPoint y: 300, distance: 226.4
click at [620, 300] on p "我们所有的鞋子均为 定制 ，并采用一体式 3D 打印技术 。它们可以 像普通鞋子一样 日常穿着。我们的鞋子 完全可回收 ，因此如果鞋子磨损了，请将 其退回 给…" at bounding box center [701, 288] width 717 height 186
click at [620, 300] on font "如果您认识真正应该拥有一双 3D 打印鞋的人，您可以赠送我们的" at bounding box center [552, 299] width 419 height 19
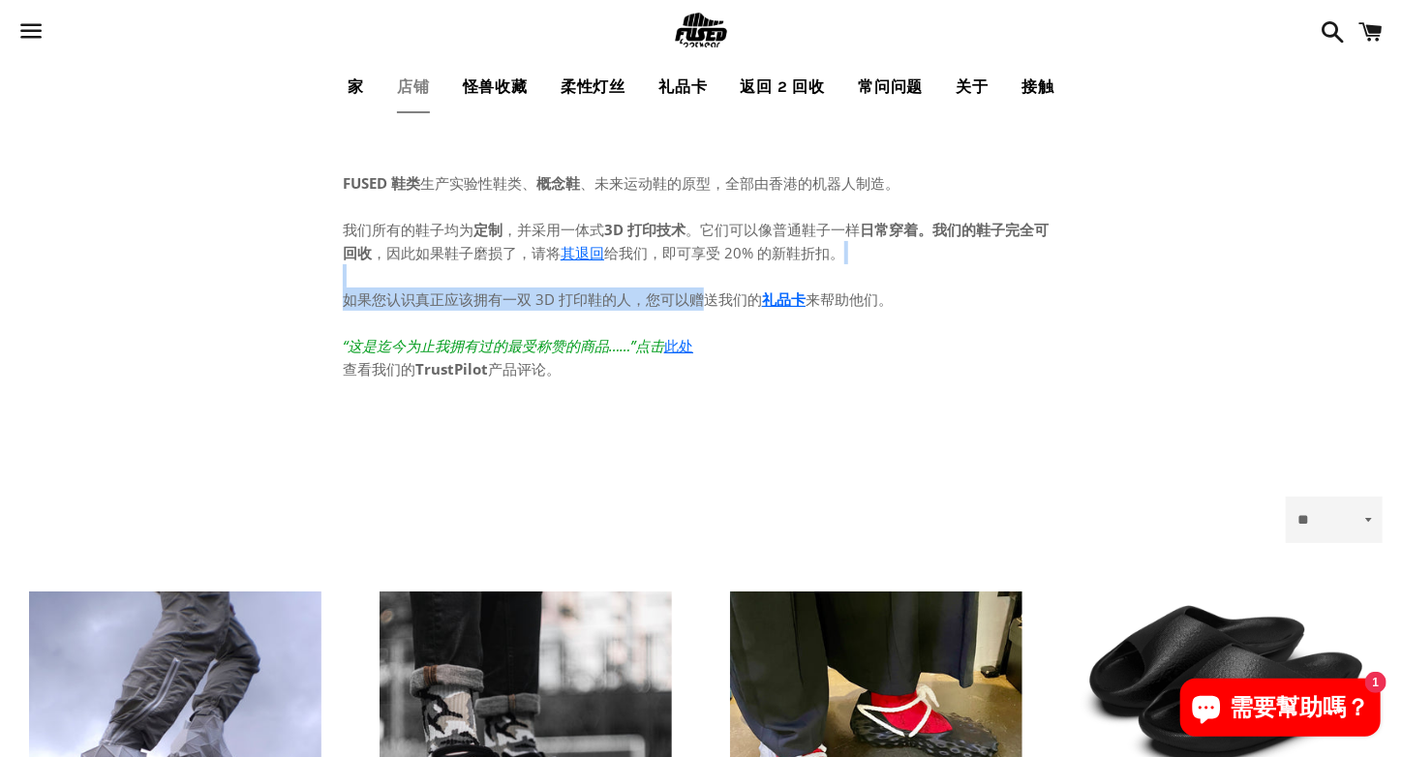
drag, startPoint x: 691, startPoint y: 303, endPoint x: 437, endPoint y: 266, distance: 256.4
click at [437, 266] on p "我们所有的鞋子均为 定制 ，并采用一体式 3D 打印技术 。它们可以 像普通鞋子一样 日常穿着。我们的鞋子 完全可回收 ，因此如果鞋子磨损了，请将 其退回 给…" at bounding box center [701, 288] width 717 height 186
click at [437, 265] on p "我们所有的鞋子均为 定制 ，并采用一体式 3D 打印技术 。它们可以 像普通鞋子一样 日常穿着。我们的鞋子 完全可回收 ，因此如果鞋子磨损了，请将 其退回 给…" at bounding box center [701, 288] width 717 height 186
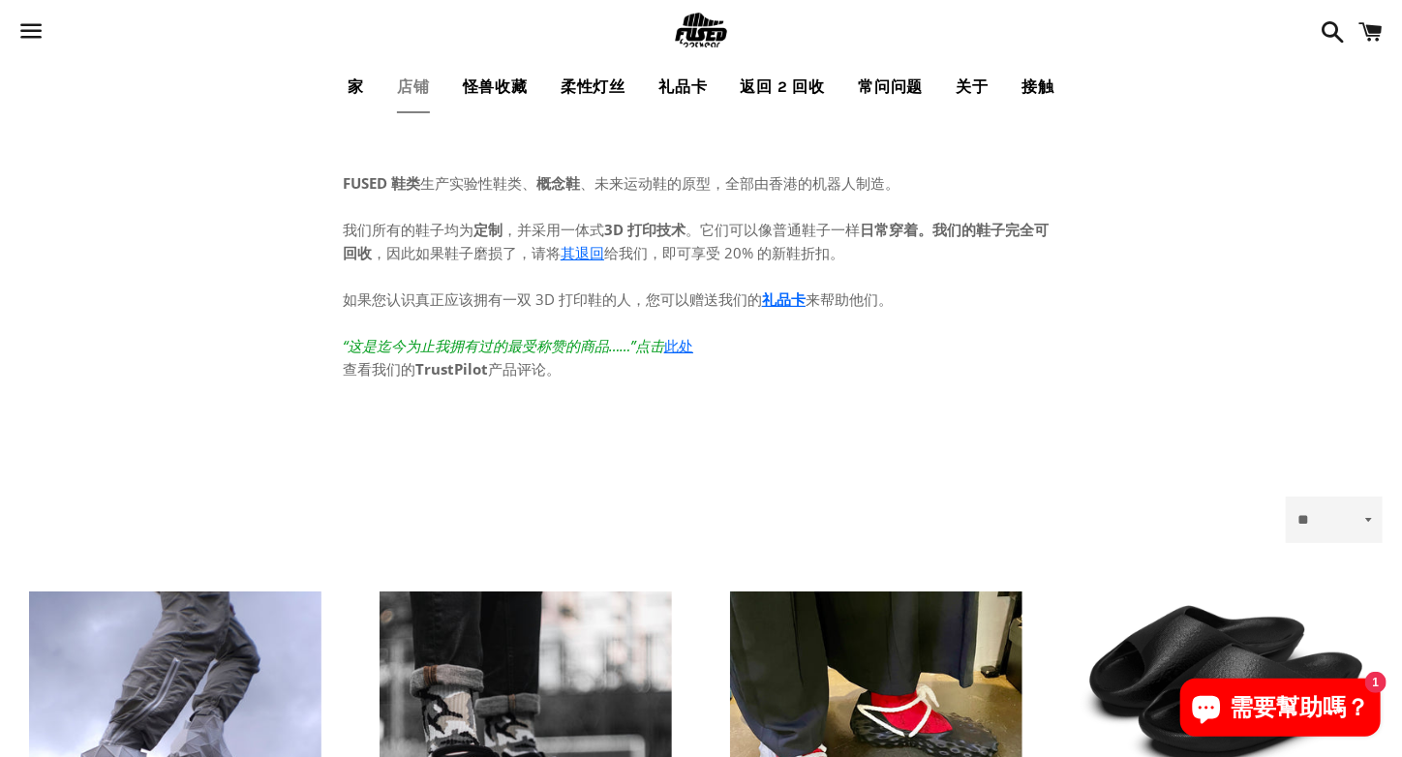
click at [433, 230] on font "我们所有的鞋子均为" at bounding box center [408, 229] width 131 height 19
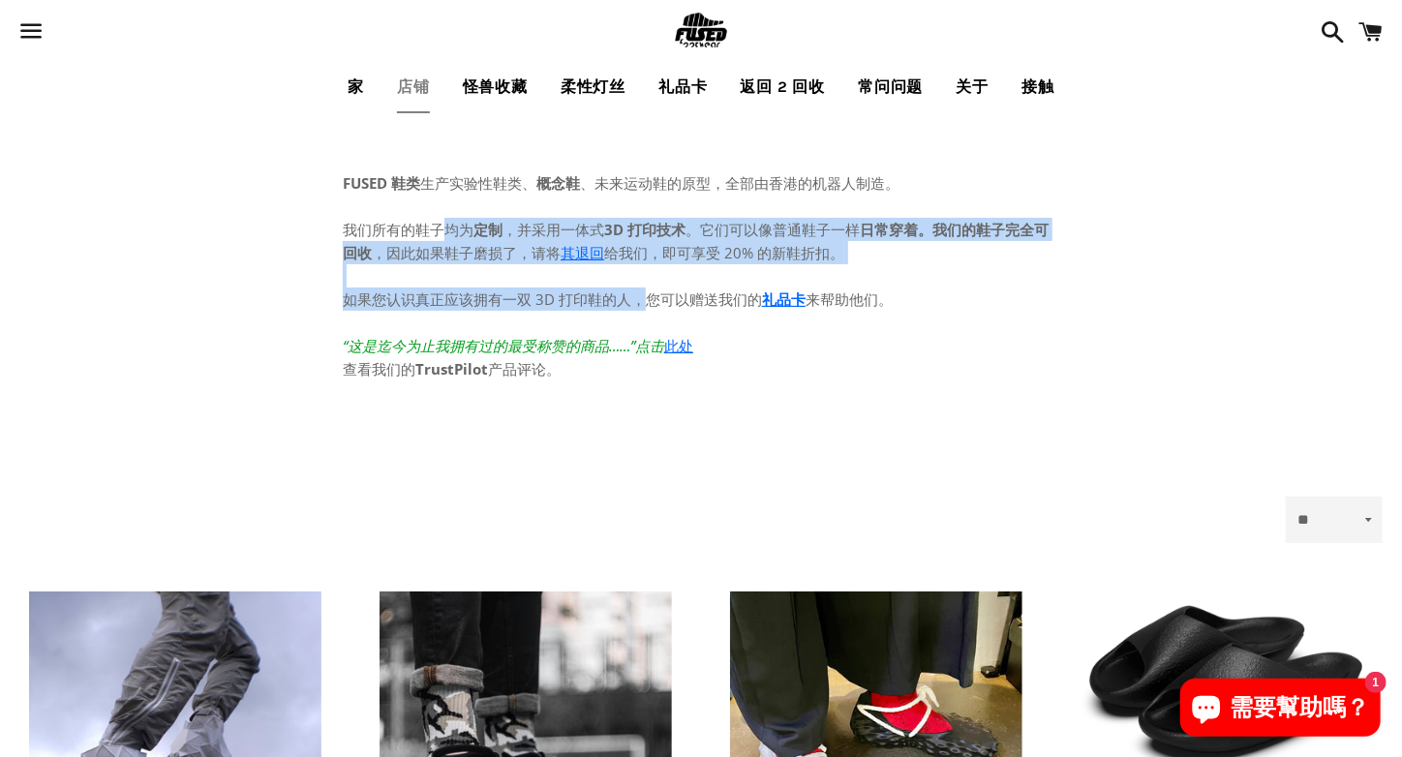
drag, startPoint x: 527, startPoint y: 266, endPoint x: 641, endPoint y: 302, distance: 119.8
click at [641, 302] on p "我们所有的鞋子均为 定制 ，并采用一体式 3D 打印技术 。它们可以 像普通鞋子一样 日常穿着。我们的鞋子 完全可回收 ，因此如果鞋子磨损了，请将 其退回 给…" at bounding box center [701, 288] width 717 height 186
click at [641, 302] on font "如果您认识真正应该拥有一双 3D 打印鞋的人，您可以赠送我们的" at bounding box center [552, 299] width 419 height 19
drag, startPoint x: 697, startPoint y: 302, endPoint x: 442, endPoint y: 235, distance: 264.3
click at [444, 236] on p "我们所有的鞋子均为 定制 ，并采用一体式 3D 打印技术 。它们可以 像普通鞋子一样 日常穿着。我们的鞋子 完全可回收 ，因此如果鞋子磨损了，请将 其退回 给…" at bounding box center [701, 288] width 717 height 186
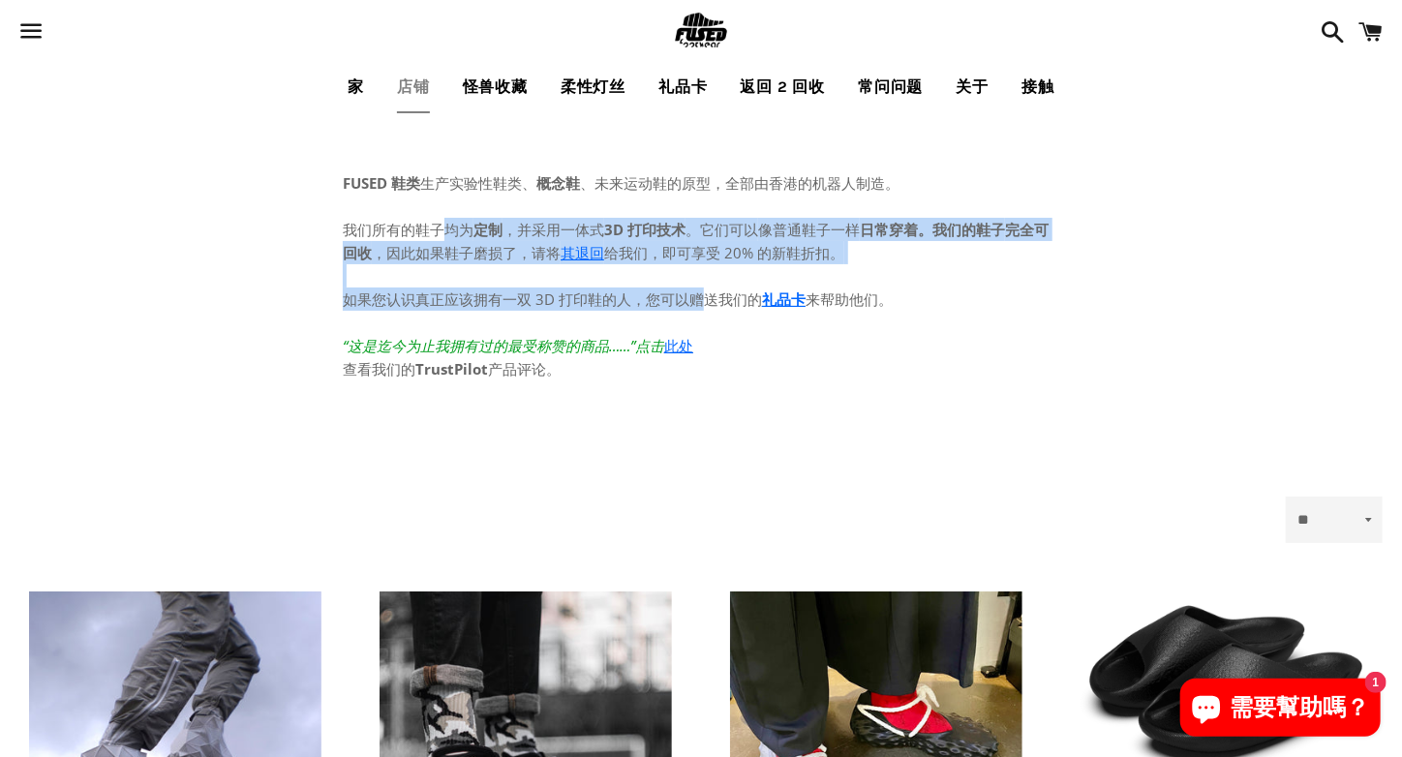
click at [442, 235] on font "我们所有的鞋子均为" at bounding box center [408, 229] width 131 height 19
drag, startPoint x: 429, startPoint y: 231, endPoint x: 641, endPoint y: 310, distance: 226.1
click at [641, 310] on p "我们所有的鞋子均为 定制 ，并采用一体式 3D 打印技术 。它们可以 像普通鞋子一样 日常穿着。我们的鞋子 完全可回收 ，因此如果鞋子磨损了，请将 其退回 给…" at bounding box center [701, 288] width 717 height 186
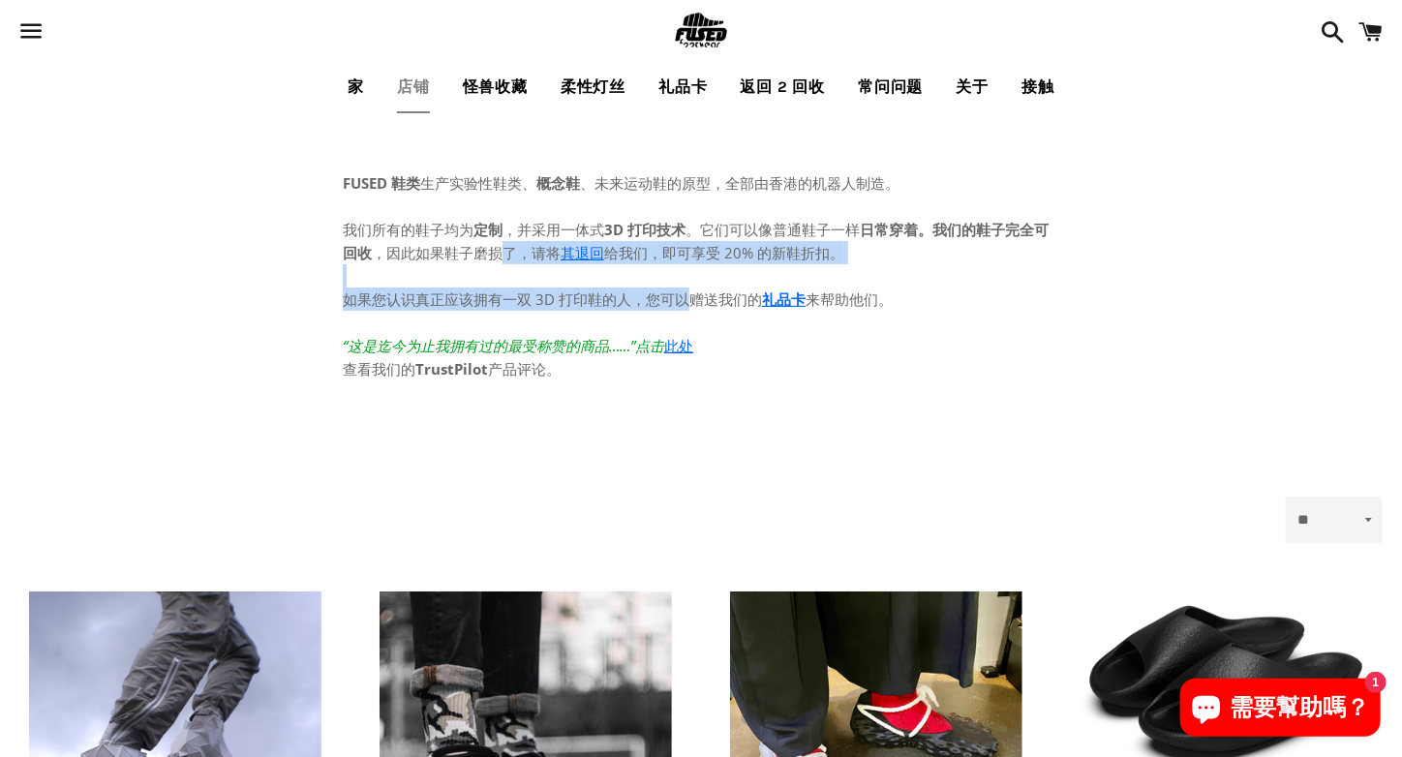
drag, startPoint x: 690, startPoint y: 309, endPoint x: 390, endPoint y: 233, distance: 308.7
click at [393, 234] on p "我们所有的鞋子均为 定制 ，并采用一体式 3D 打印技术 。它们可以 像普通鞋子一样 日常穿着。我们的鞋子 完全可回收 ，因此如果鞋子磨损了，请将 其退回 给…" at bounding box center [701, 288] width 717 height 186
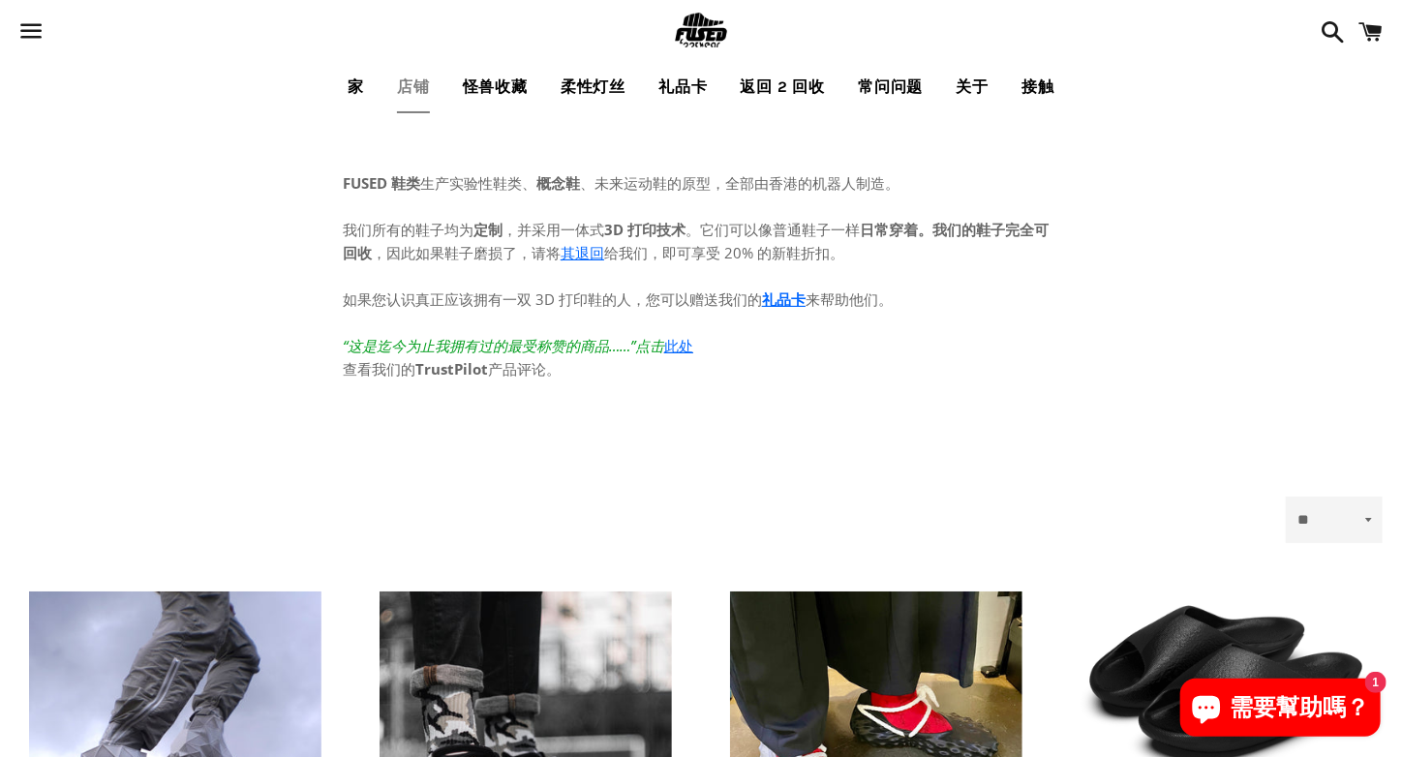
click at [390, 233] on font "我们所有的鞋子均为" at bounding box center [408, 229] width 131 height 19
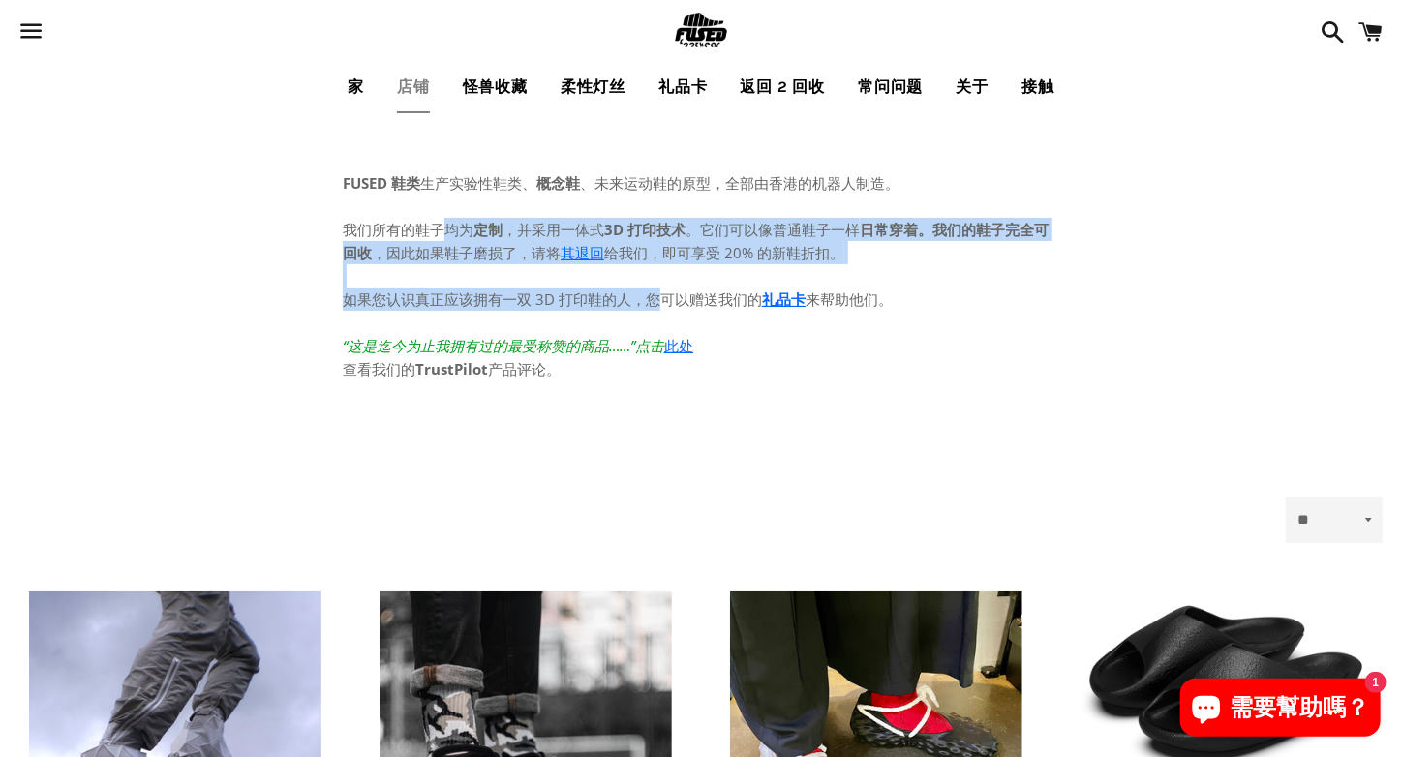
drag, startPoint x: 465, startPoint y: 245, endPoint x: 657, endPoint y: 295, distance: 198.3
click at [657, 295] on p "我们所有的鞋子均为 定制 ，并采用一体式 3D 打印技术 。它们可以 像普通鞋子一样 日常穿着。我们的鞋子 完全可回收 ，因此如果鞋子磨损了，请将 其退回 给…" at bounding box center [701, 288] width 717 height 186
click at [657, 295] on font "如果您认识真正应该拥有一双 3D 打印鞋的人，您可以赠送我们的" at bounding box center [552, 299] width 419 height 19
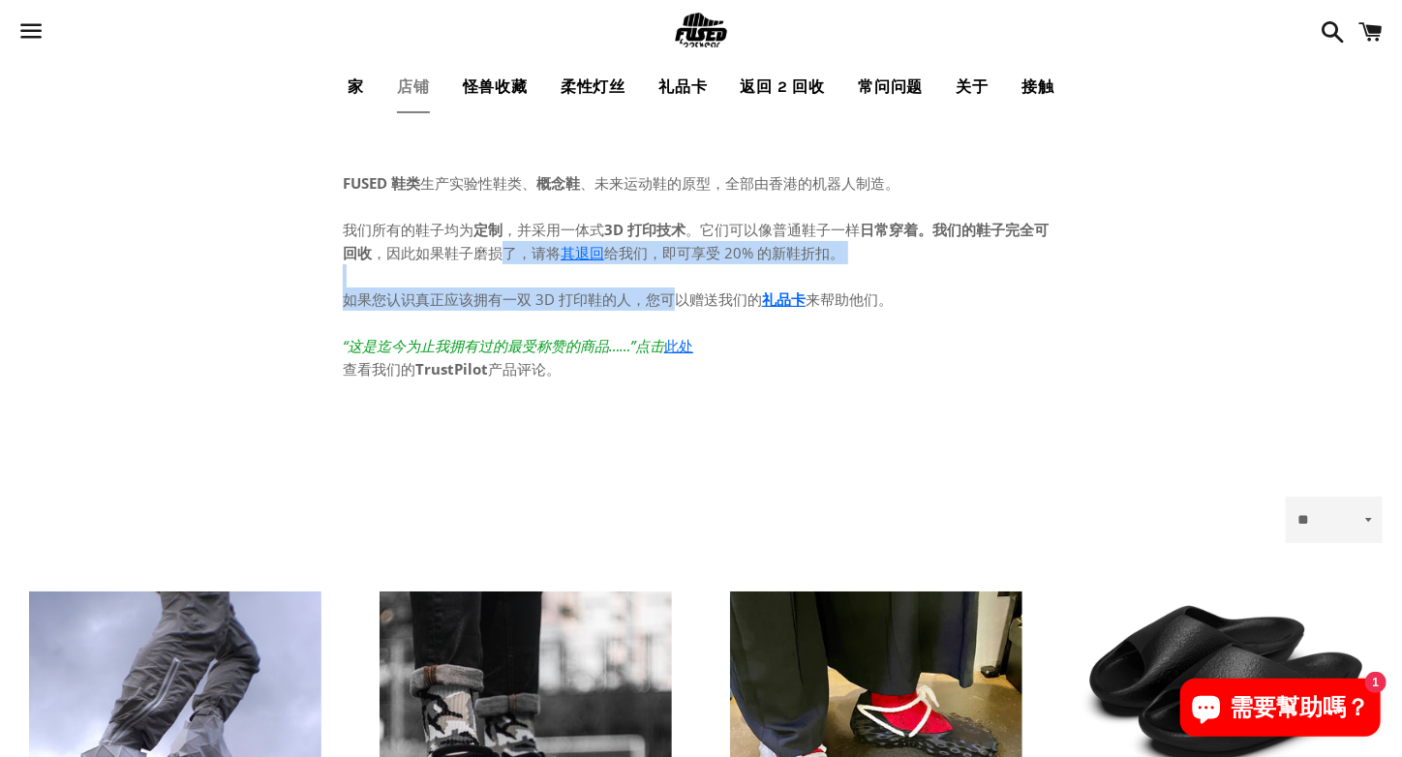
drag, startPoint x: 678, startPoint y: 292, endPoint x: 455, endPoint y: 234, distance: 230.2
click at [474, 240] on p "我们所有的鞋子均为 定制 ，并采用一体式 3D 打印技术 。它们可以 像普通鞋子一样 日常穿着。我们的鞋子 完全可回收 ，因此如果鞋子磨损了，请将 其退回 给…" at bounding box center [701, 288] width 717 height 186
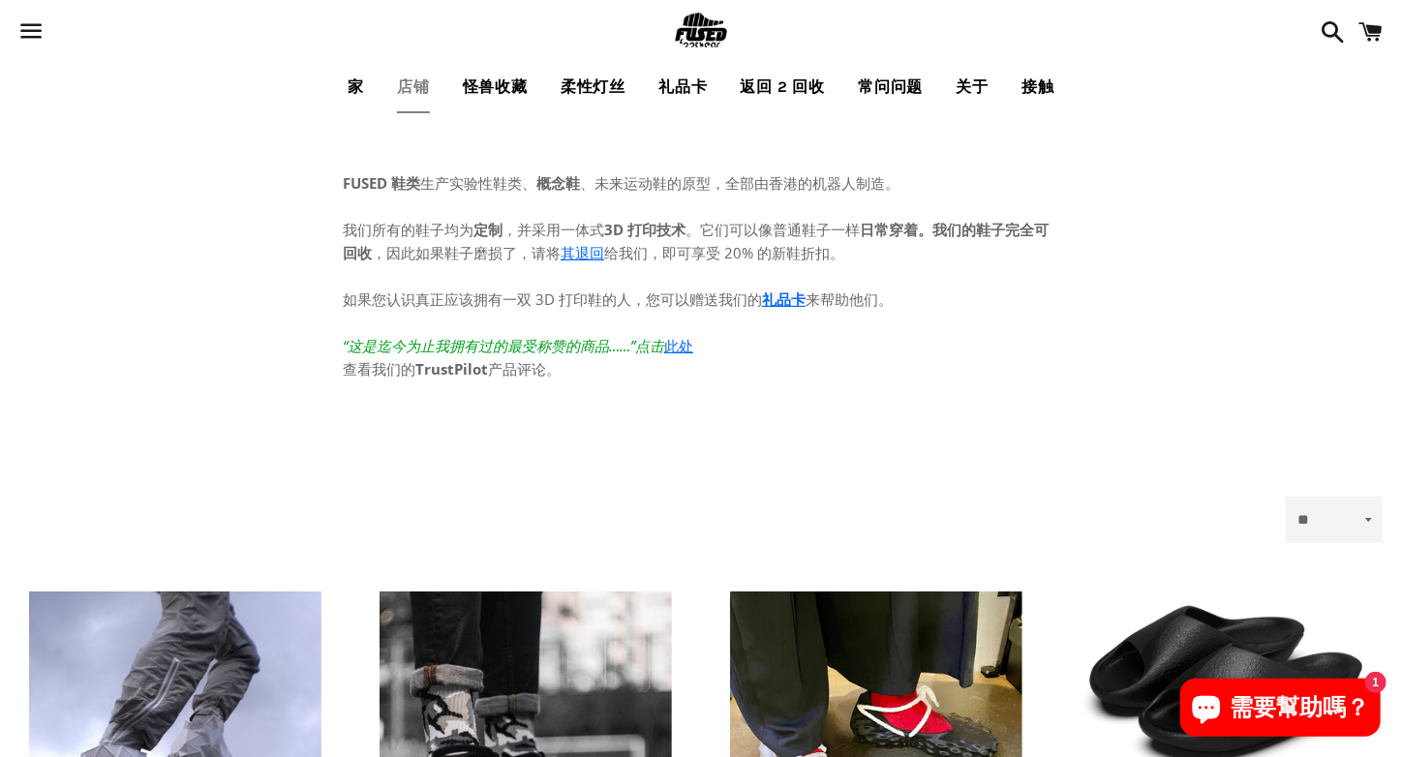
drag, startPoint x: 455, startPoint y: 234, endPoint x: 446, endPoint y: 231, distance: 10.1
click at [455, 234] on font "我们所有的鞋子均为" at bounding box center [408, 229] width 131 height 19
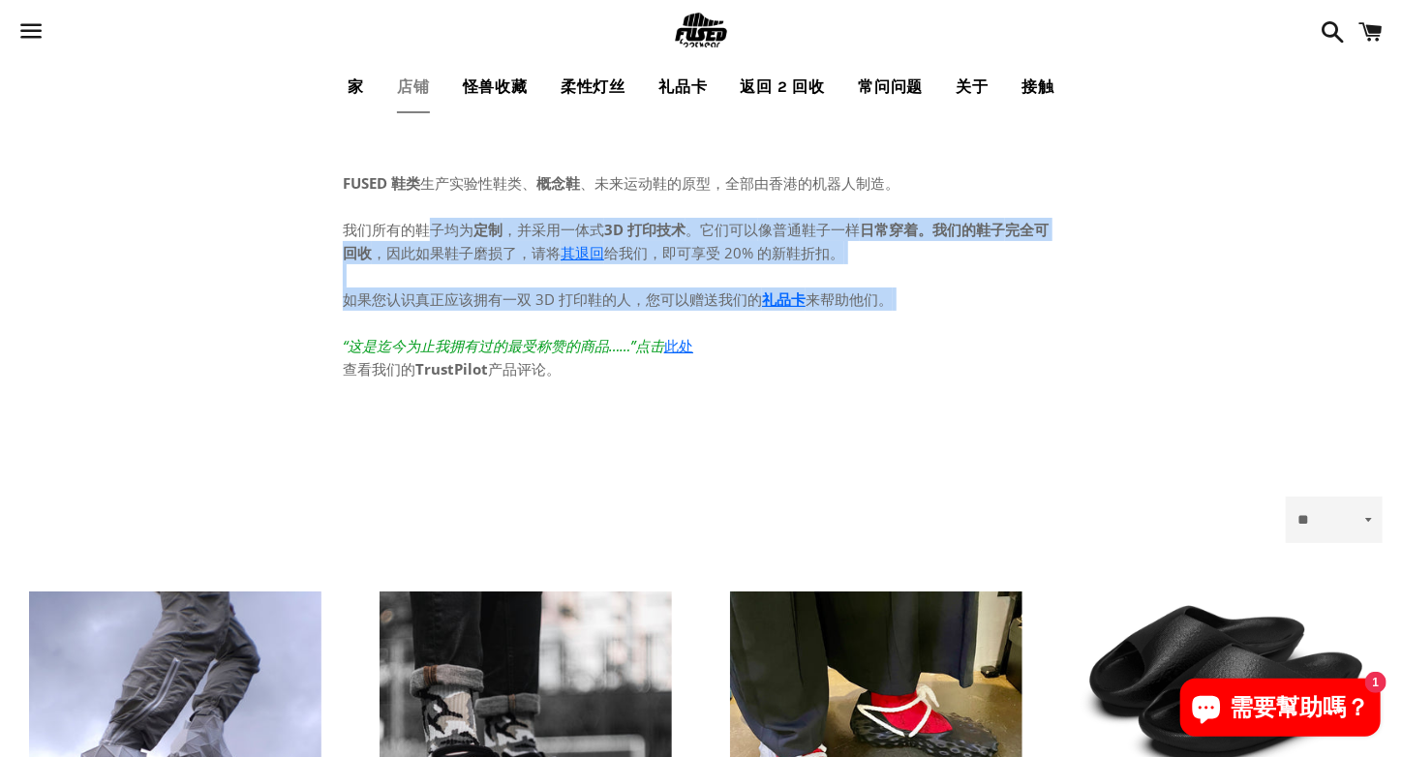
drag, startPoint x: 427, startPoint y: 226, endPoint x: 702, endPoint y: 327, distance: 293.3
click at [702, 327] on p "我们所有的鞋子均为 定制 ，并采用一体式 3D 打印技术 。它们可以 像普通鞋子一样 日常穿着。我们的鞋子 完全可回收 ，因此如果鞋子磨损了，请将 其退回 给…" at bounding box center [701, 288] width 717 height 186
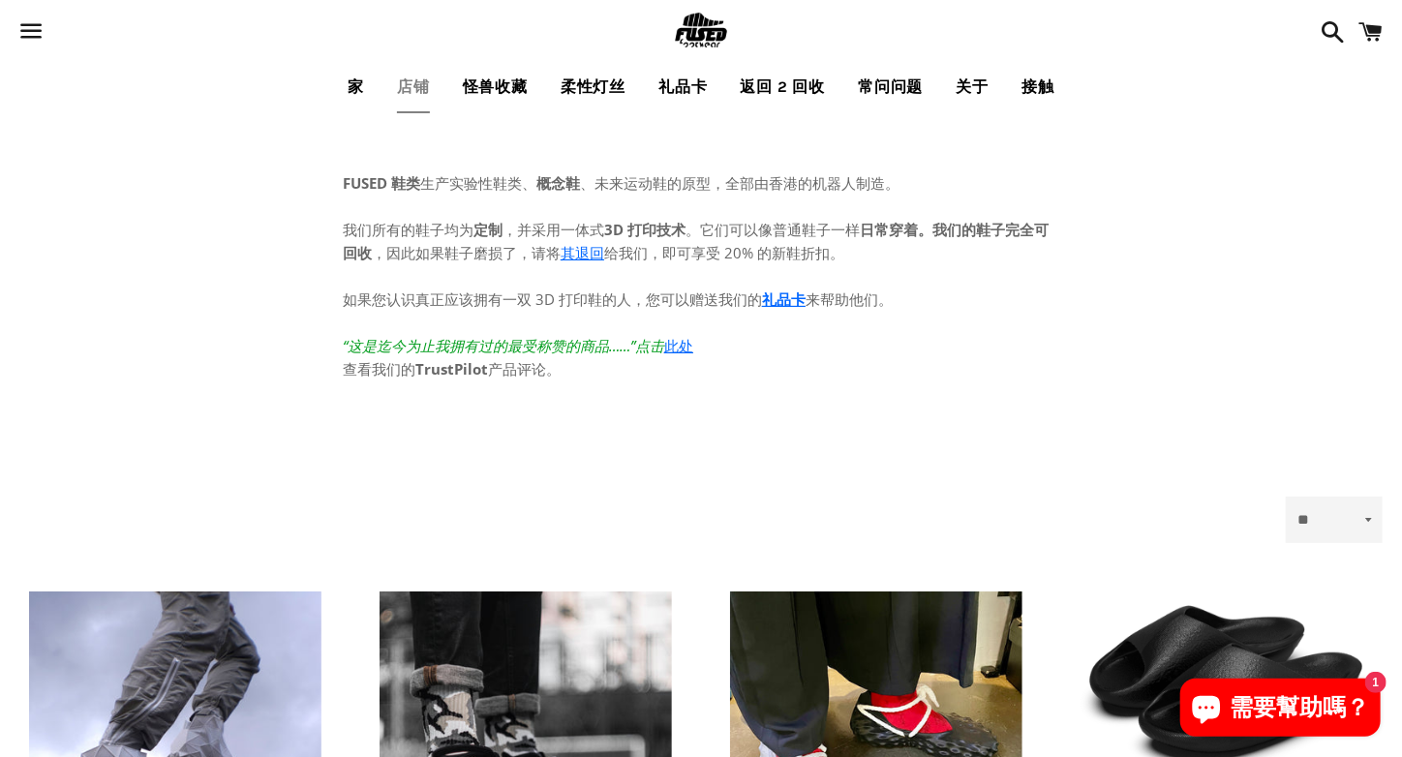
click at [682, 306] on font "如果您认识真正应该拥有一双 3D 打印鞋的人，您可以赠送我们的" at bounding box center [552, 299] width 419 height 19
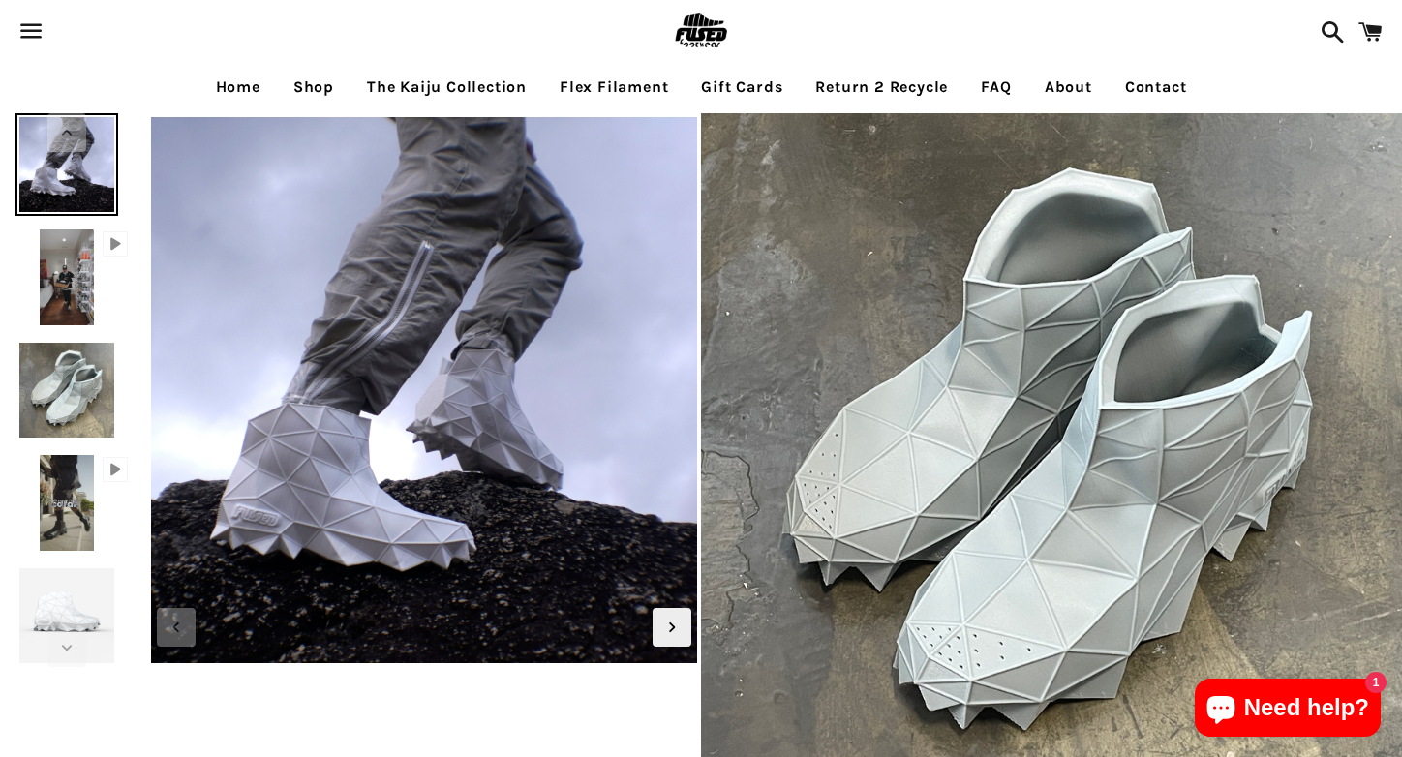
select select "**********"
